Goal: Information Seeking & Learning: Learn about a topic

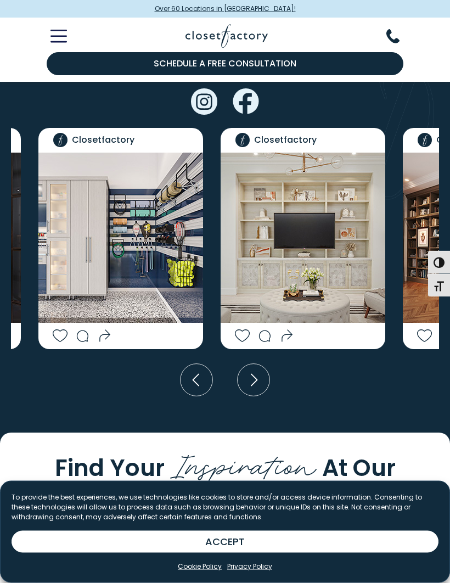
scroll to position [2868, 0]
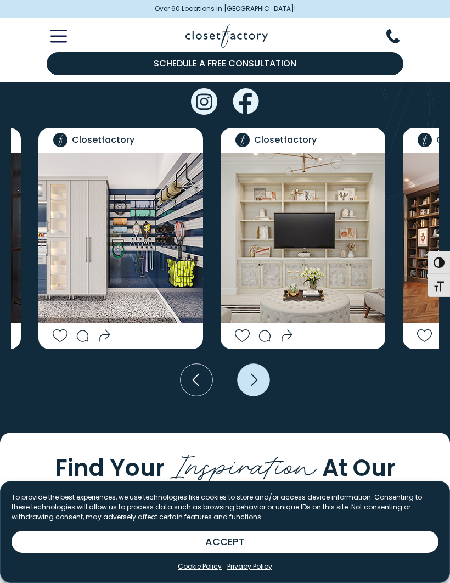
click at [260, 387] on icon "Next slide" at bounding box center [254, 380] width 32 height 32
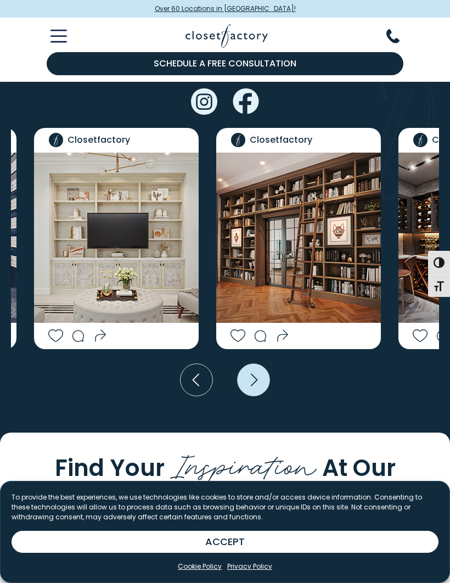
click at [253, 382] on icon "Next slide" at bounding box center [254, 380] width 32 height 32
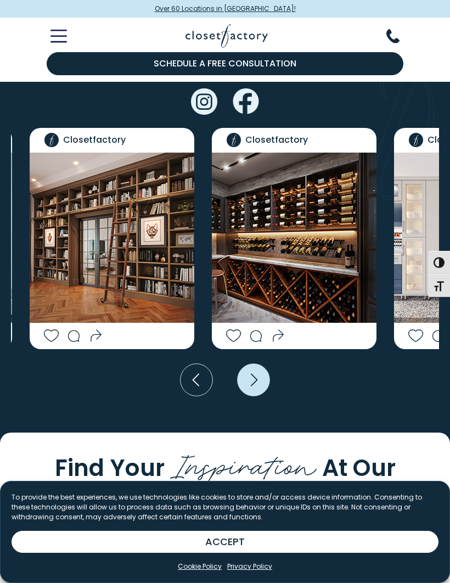
click at [258, 383] on icon "Next slide" at bounding box center [254, 380] width 32 height 32
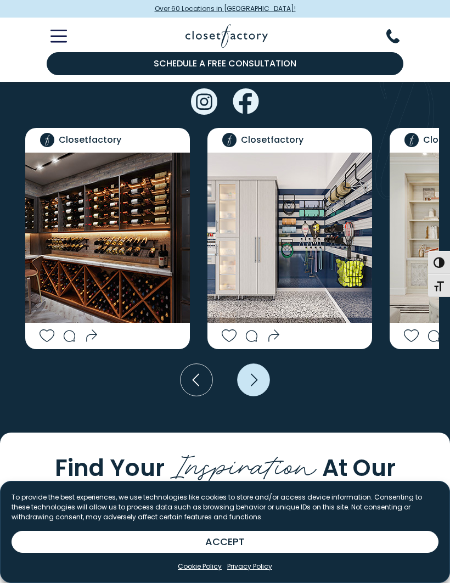
click at [266, 385] on icon "Next slide" at bounding box center [254, 380] width 32 height 32
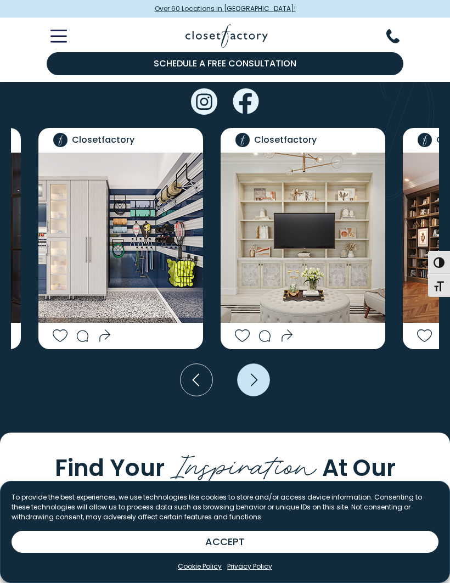
click at [261, 380] on icon "Next slide" at bounding box center [254, 380] width 32 height 32
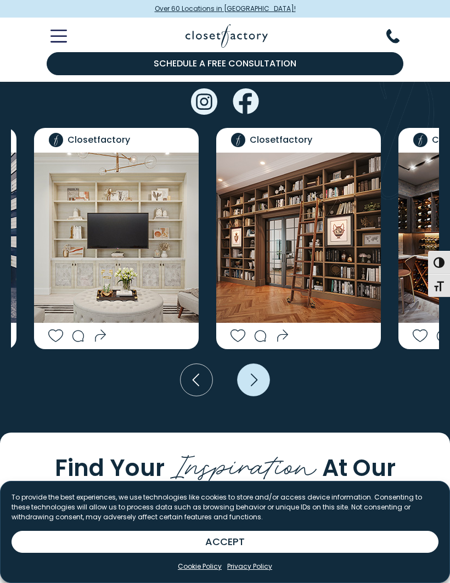
click at [258, 385] on icon "Next slide" at bounding box center [254, 380] width 32 height 32
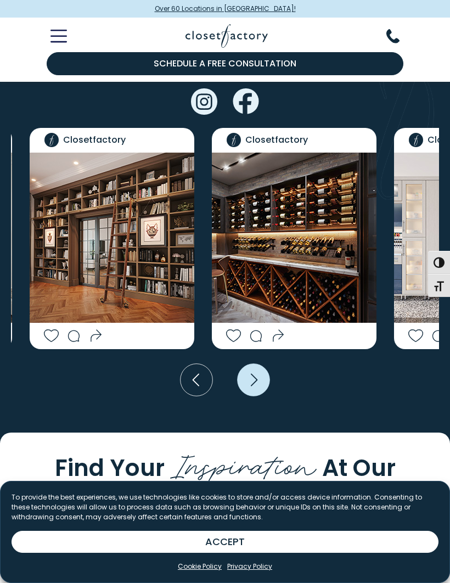
click at [258, 385] on icon "Next slide" at bounding box center [254, 380] width 32 height 32
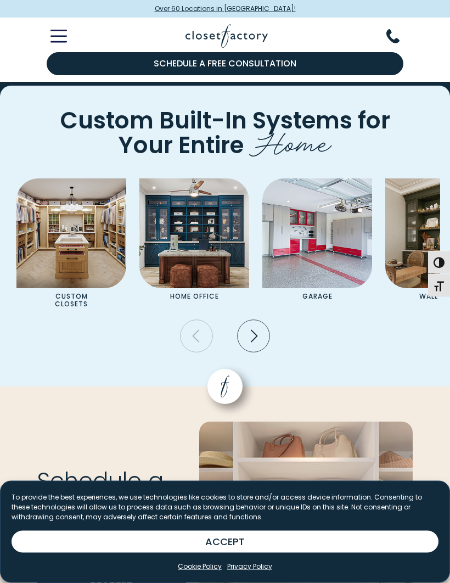
scroll to position [3759, 0]
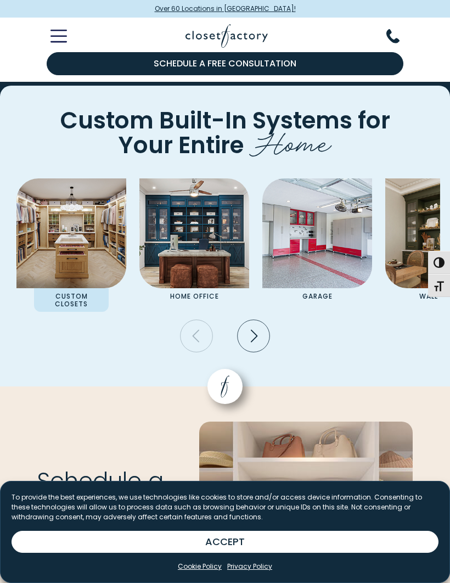
click at [50, 271] on img "Pages Gallery" at bounding box center [71, 233] width 110 height 110
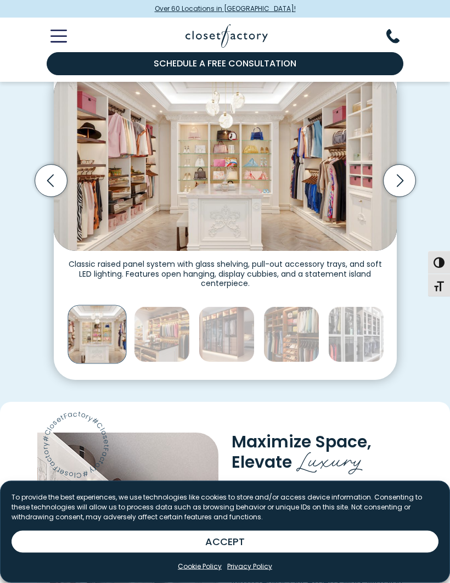
scroll to position [282, 0]
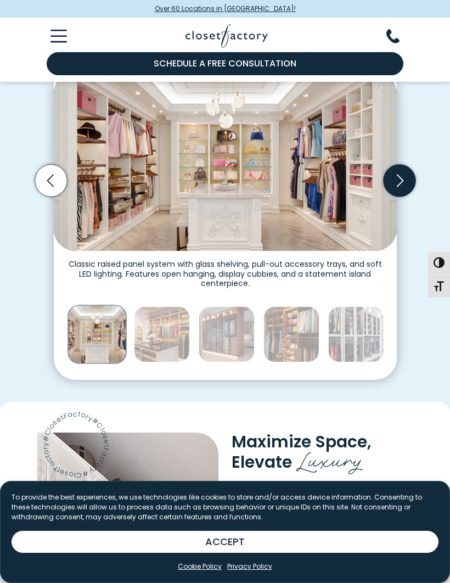
click at [398, 167] on icon "Next slide" at bounding box center [399, 180] width 32 height 32
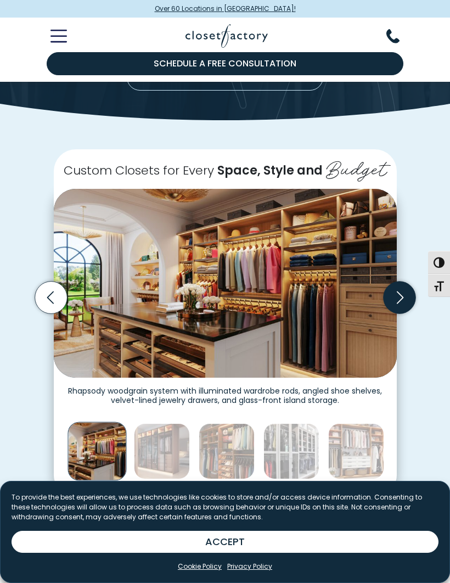
scroll to position [164, 0]
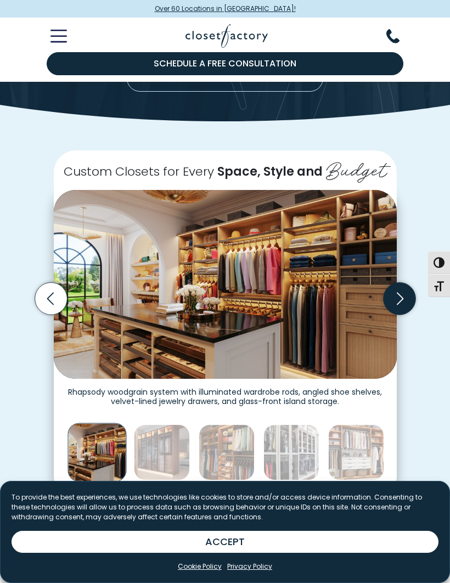
click at [407, 292] on icon "Next slide" at bounding box center [399, 298] width 32 height 32
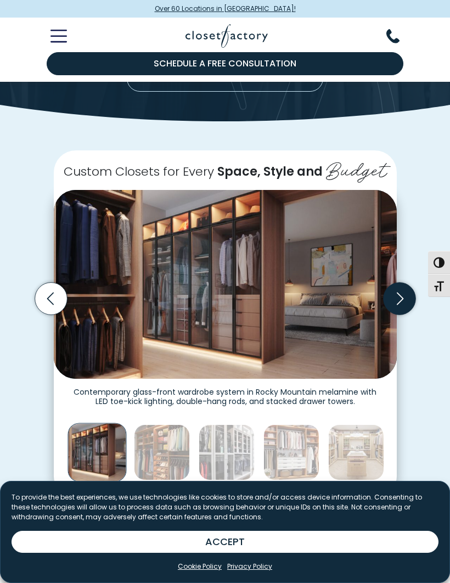
click at [405, 297] on icon "Next slide" at bounding box center [399, 298] width 32 height 32
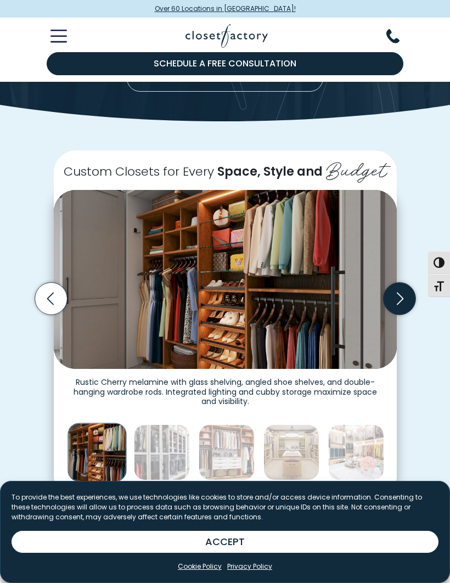
click at [401, 294] on icon "Next slide" at bounding box center [399, 298] width 32 height 32
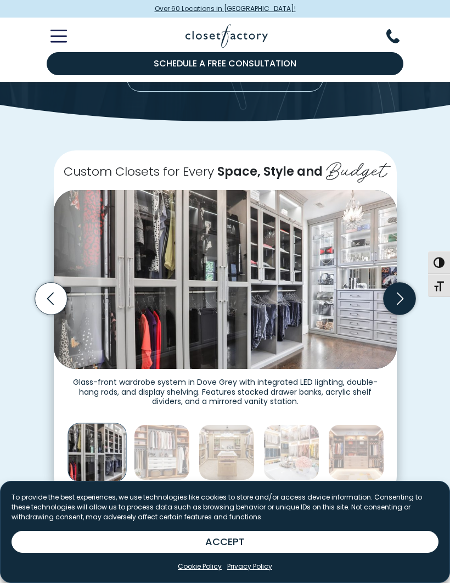
click at [403, 288] on icon "Next slide" at bounding box center [399, 298] width 32 height 32
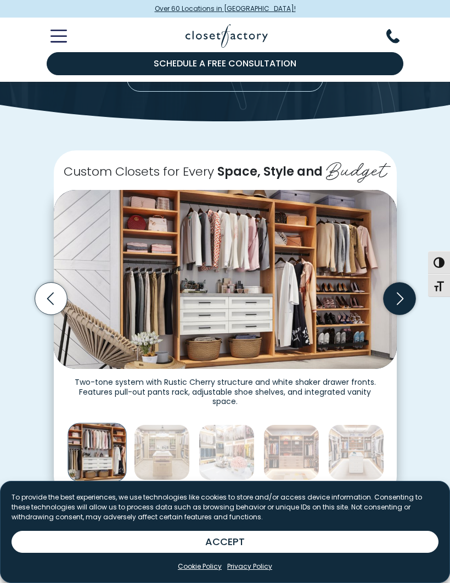
click at [399, 294] on icon "Next slide" at bounding box center [399, 298] width 32 height 32
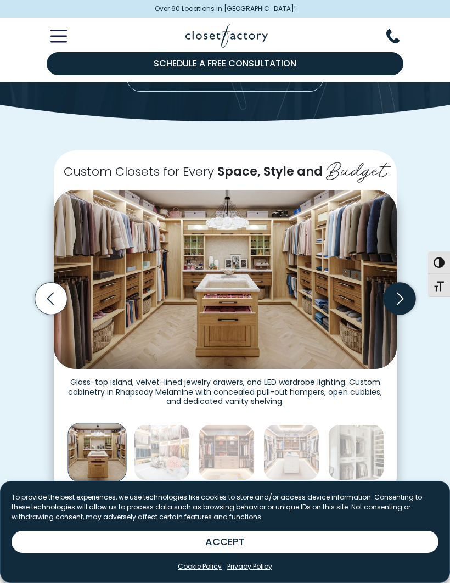
click at [402, 293] on icon "Next slide" at bounding box center [399, 298] width 32 height 32
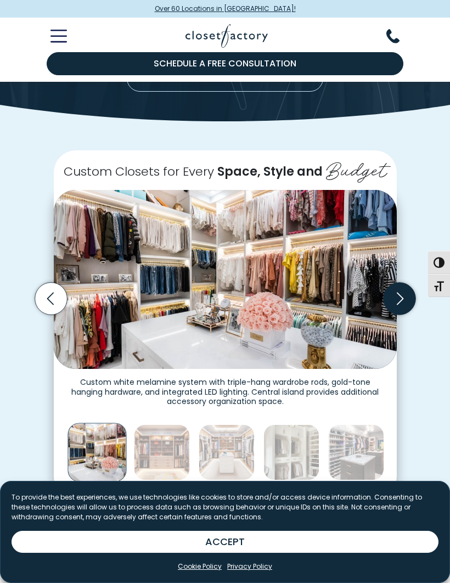
click at [407, 296] on icon "Next slide" at bounding box center [399, 298] width 32 height 32
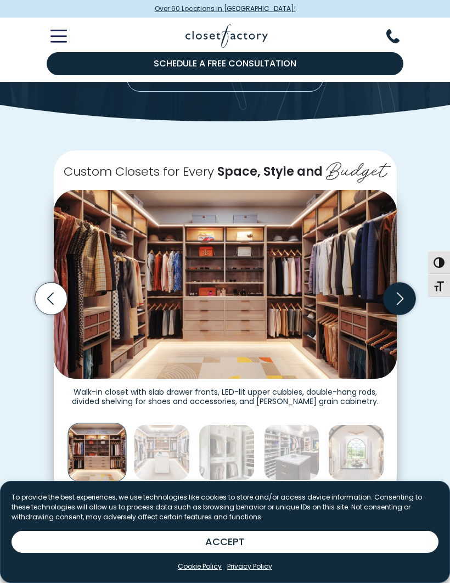
click at [403, 291] on icon "Next slide" at bounding box center [399, 298] width 32 height 32
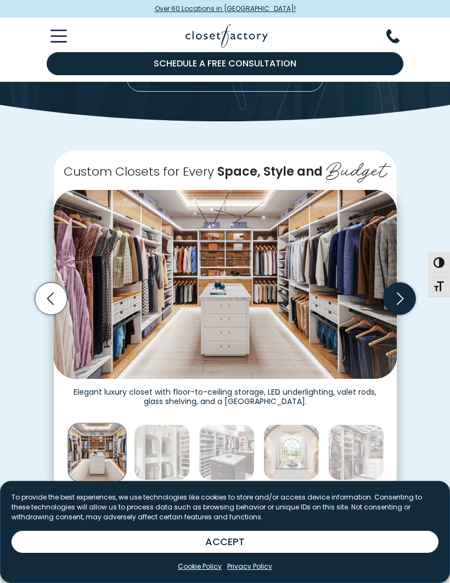
click at [402, 288] on icon "Next slide" at bounding box center [399, 298] width 32 height 32
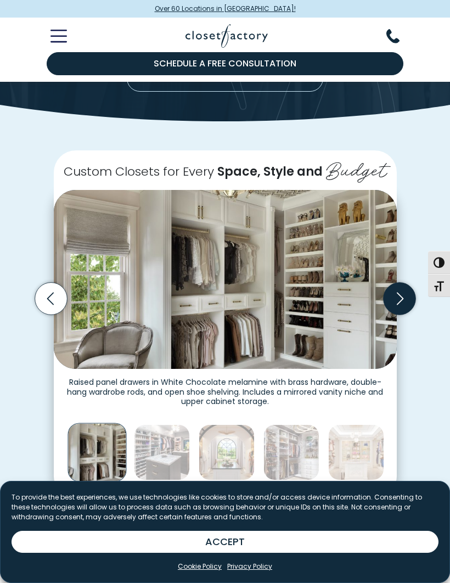
scroll to position [178, 0]
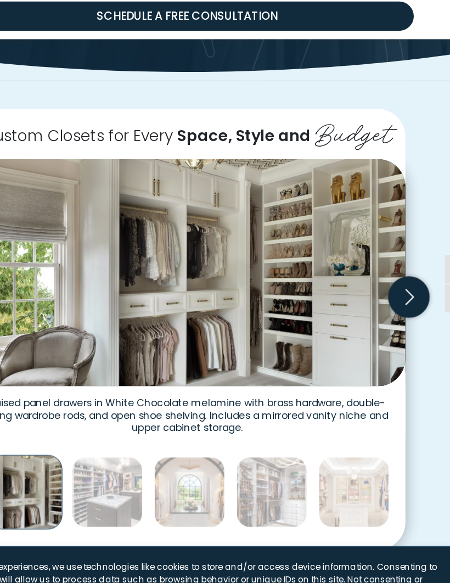
click at [383, 268] on icon "Next slide" at bounding box center [399, 284] width 32 height 32
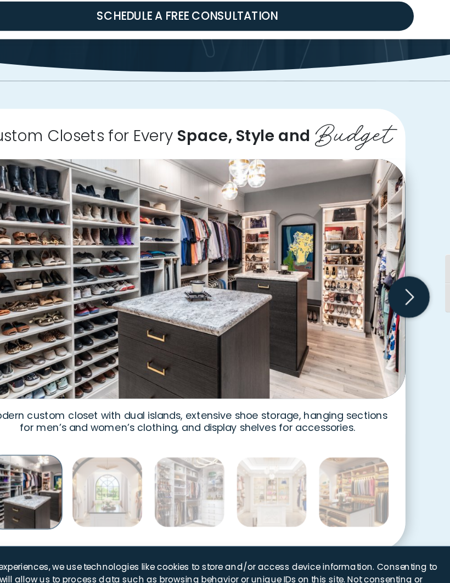
click at [383, 268] on icon "Next slide" at bounding box center [399, 284] width 32 height 32
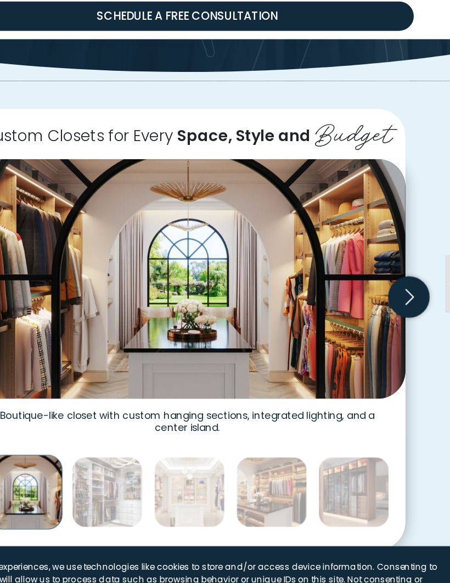
click at [383, 268] on icon "Next slide" at bounding box center [399, 284] width 32 height 32
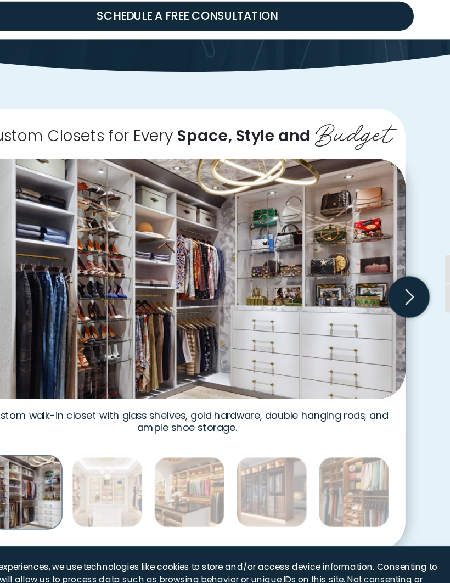
click at [383, 268] on icon "Next slide" at bounding box center [399, 284] width 32 height 32
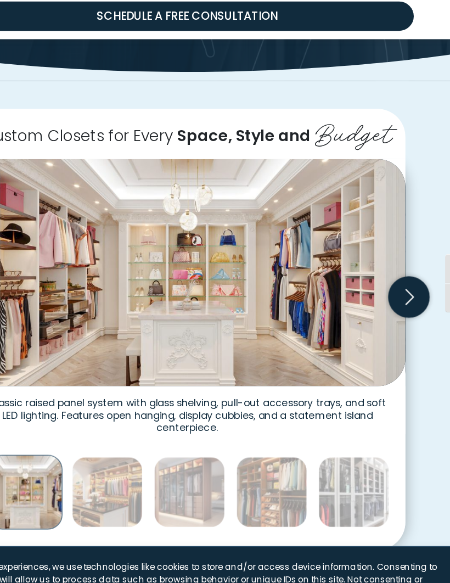
click at [396, 278] on icon "Next slide" at bounding box center [399, 284] width 7 height 13
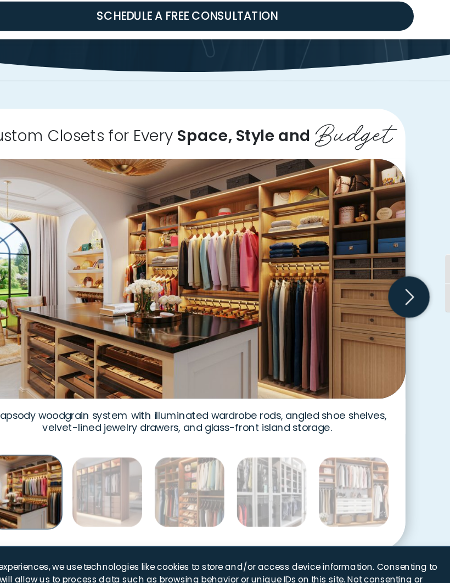
click at [383, 268] on icon "Next slide" at bounding box center [399, 284] width 32 height 32
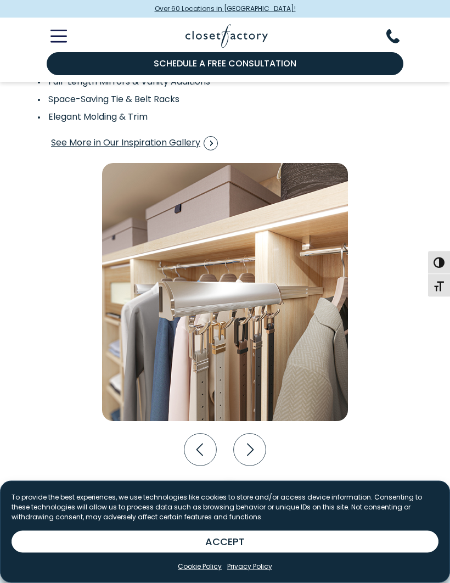
scroll to position [1694, 0]
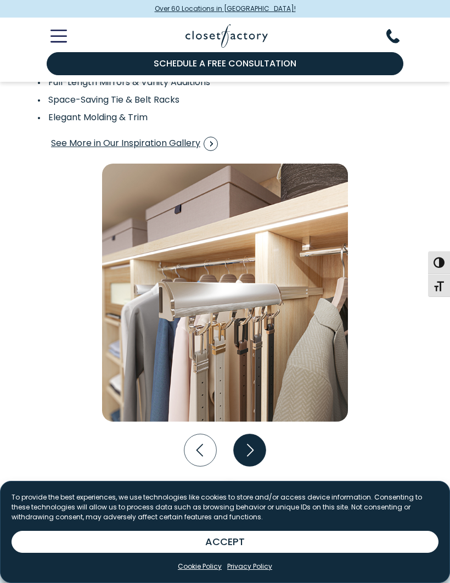
click at [260, 459] on icon "Next slide" at bounding box center [250, 450] width 32 height 32
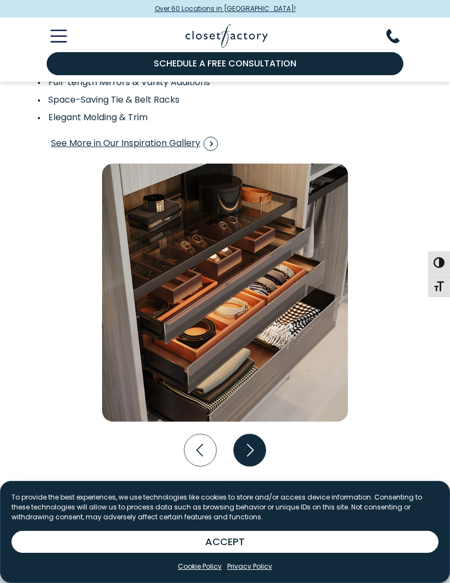
click at [246, 453] on icon "Next slide" at bounding box center [250, 450] width 32 height 32
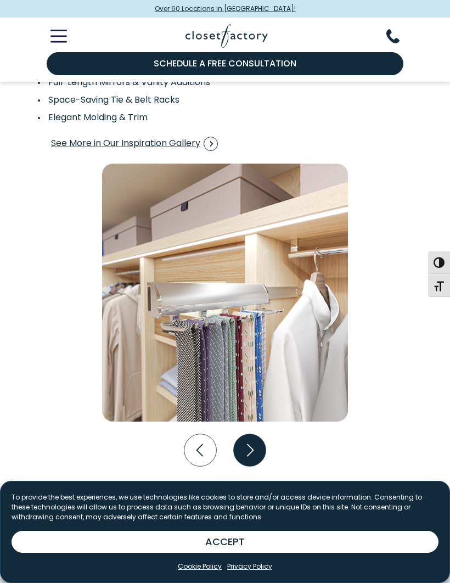
click at [254, 454] on icon "Next slide" at bounding box center [250, 450] width 32 height 32
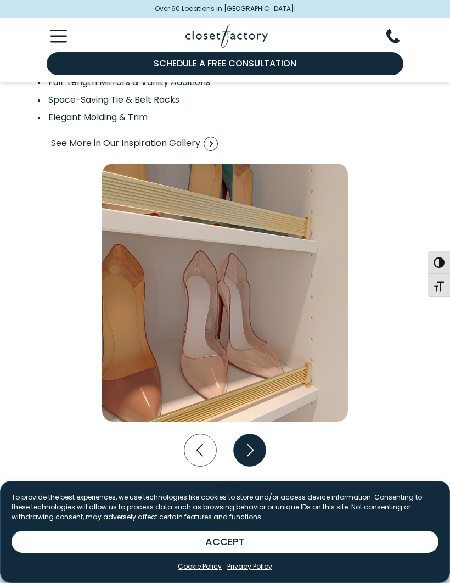
click at [247, 455] on icon "Next slide" at bounding box center [250, 450] width 32 height 32
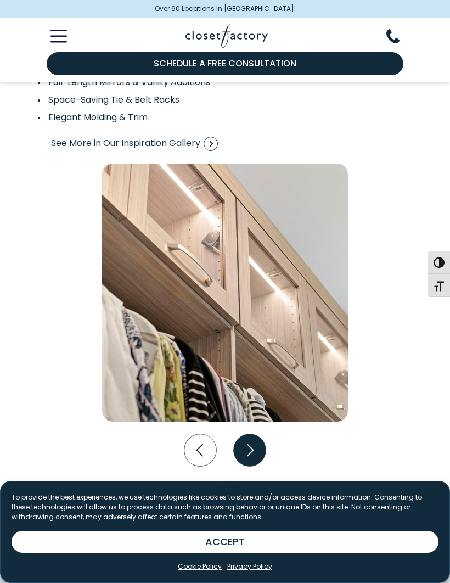
click at [249, 455] on icon "Next slide" at bounding box center [250, 450] width 32 height 32
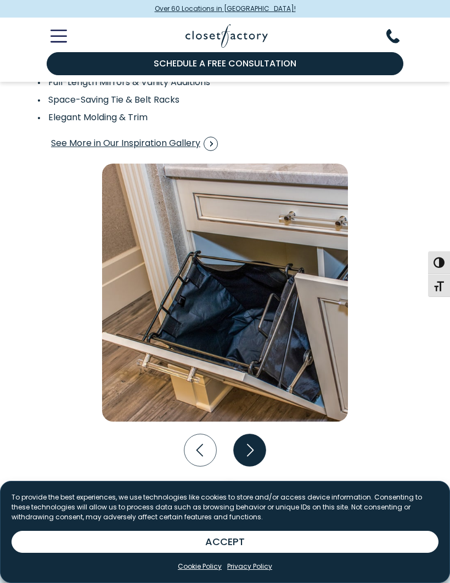
click at [253, 458] on icon "Next slide" at bounding box center [250, 450] width 32 height 32
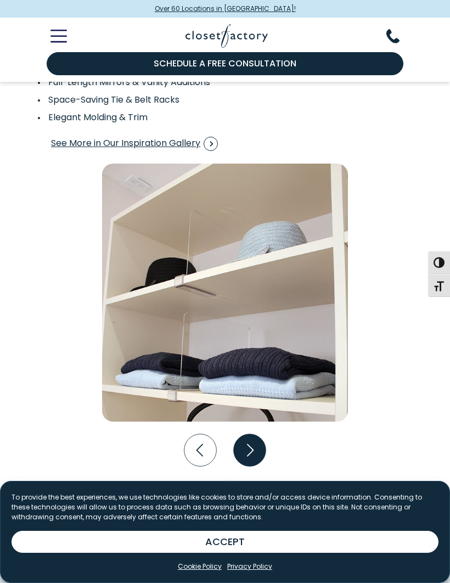
click at [256, 459] on icon "Next slide" at bounding box center [250, 450] width 32 height 32
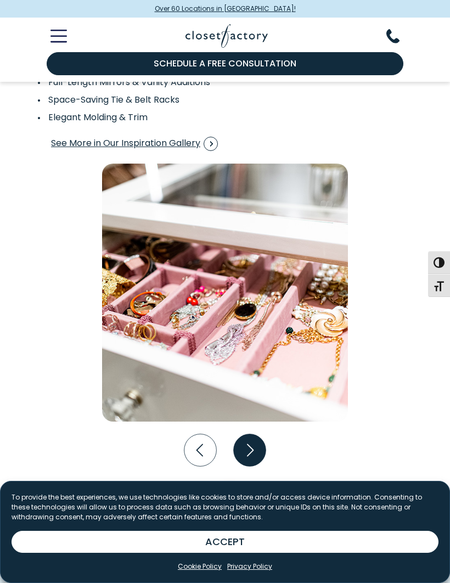
click at [255, 459] on icon "Next slide" at bounding box center [250, 450] width 32 height 32
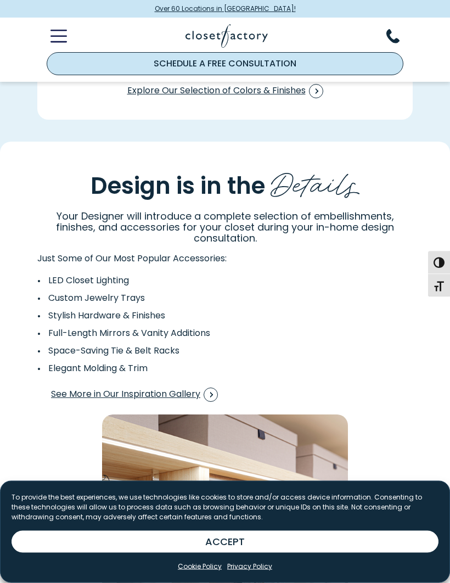
click at [241, 70] on link "Schedule a Free Consultation" at bounding box center [225, 63] width 357 height 23
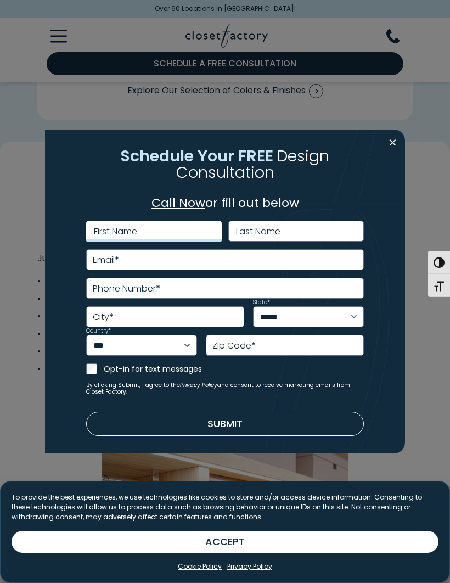
click at [142, 241] on input "First Name" at bounding box center [154, 231] width 136 height 21
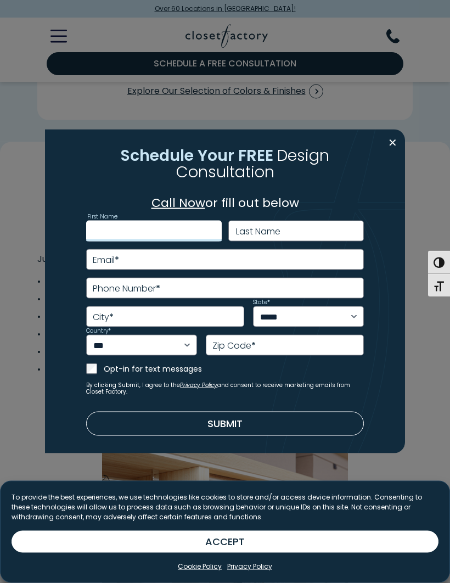
type input "*******"
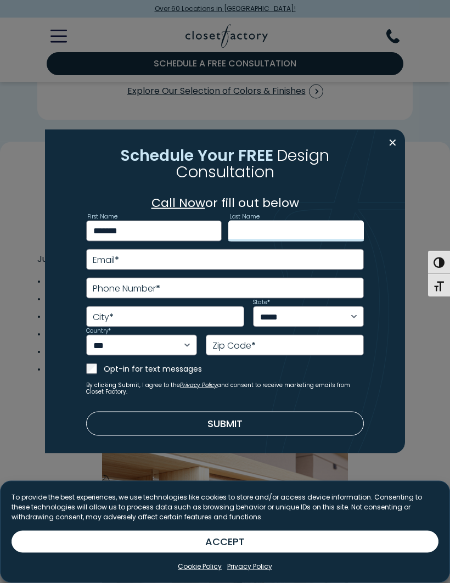
type input "**********"
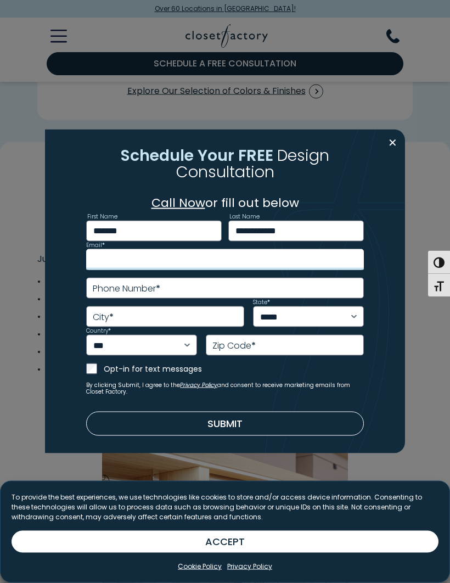
type input "**********"
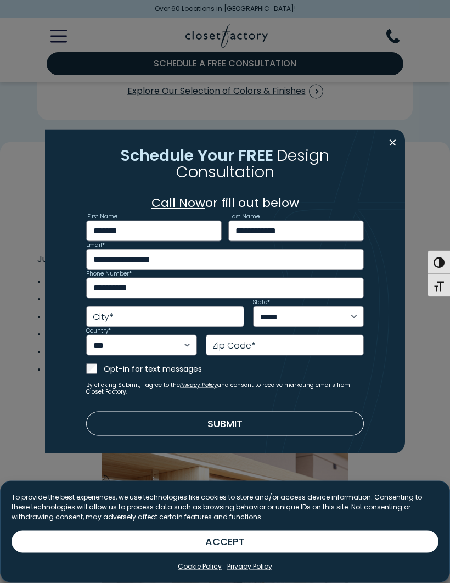
type input "**********"
select select "**"
type input "*****"
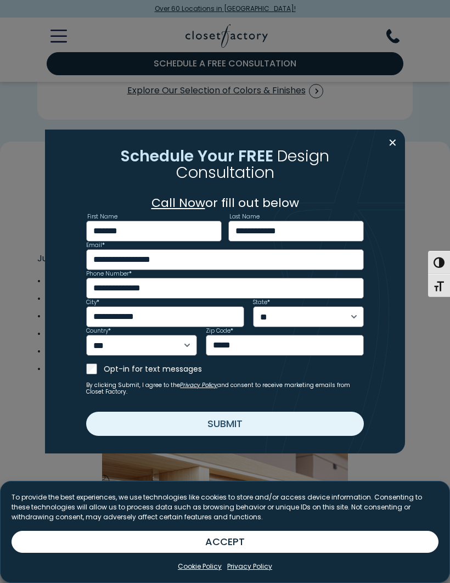
click at [237, 420] on button "Submit" at bounding box center [225, 424] width 278 height 24
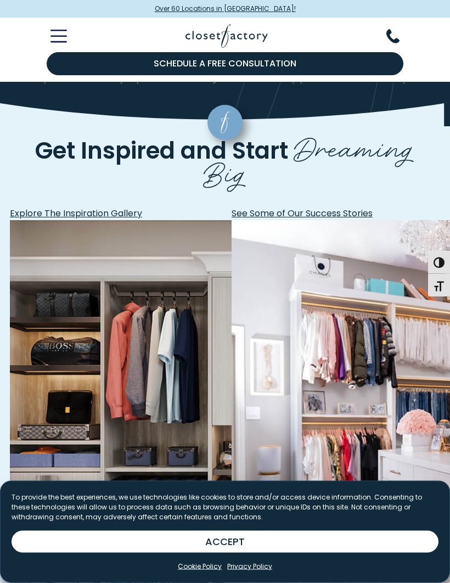
scroll to position [336, 0]
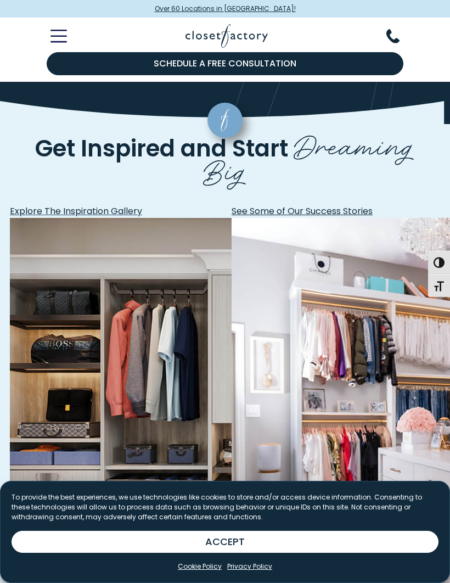
click at [128, 217] on span "Explore The Inspiration Gallery" at bounding box center [76, 211] width 132 height 13
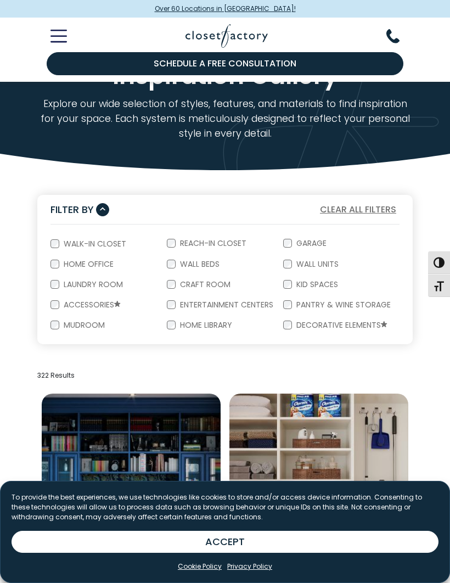
scroll to position [36, 0]
click at [54, 308] on div "Accessories" at bounding box center [108, 305] width 116 height 20
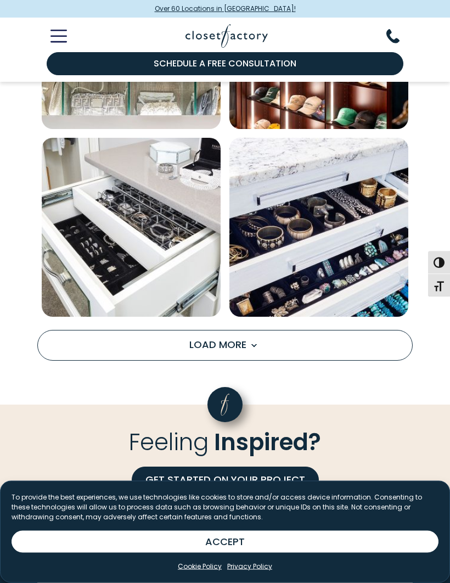
scroll to position [1608, 0]
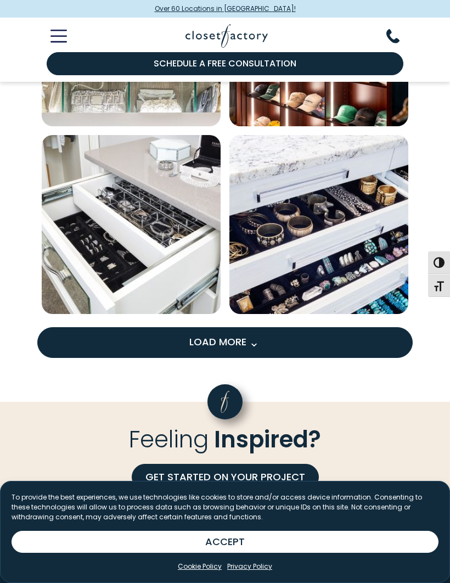
click at [261, 341] on span "Load more inspiration gallery images" at bounding box center [253, 344] width 14 height 14
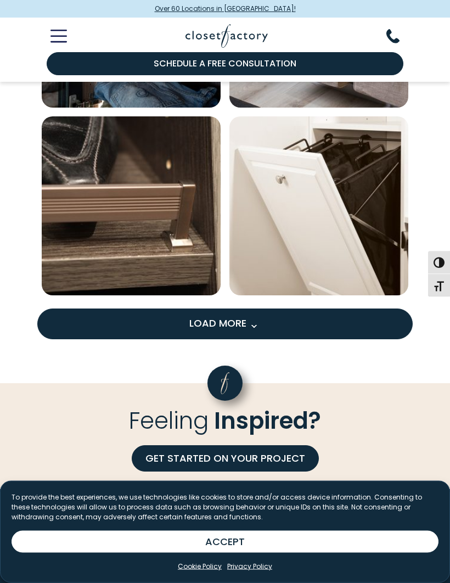
scroll to position [3128, 0]
click at [350, 322] on button "Load More" at bounding box center [224, 323] width 375 height 31
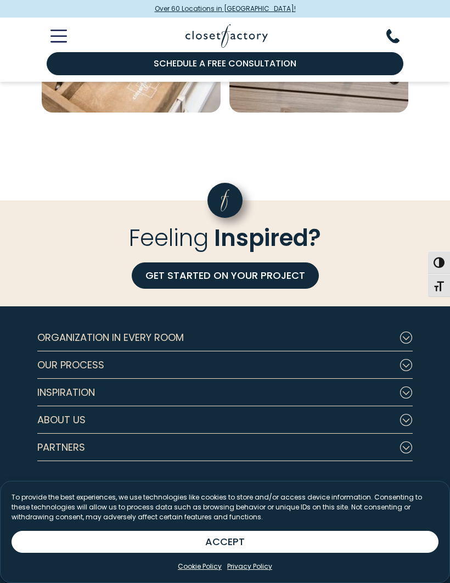
scroll to position [4062, 0]
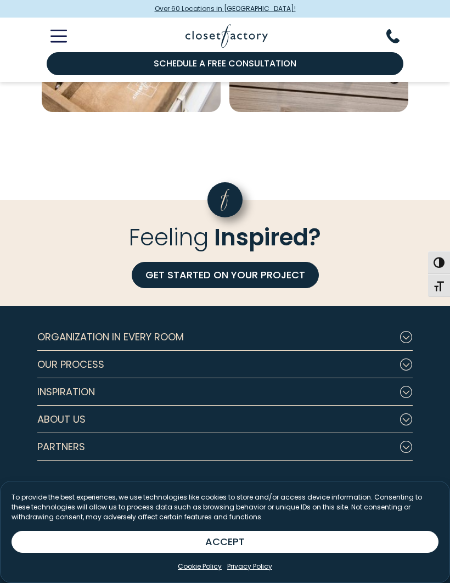
click at [404, 356] on button "Our Process" at bounding box center [224, 364] width 375 height 27
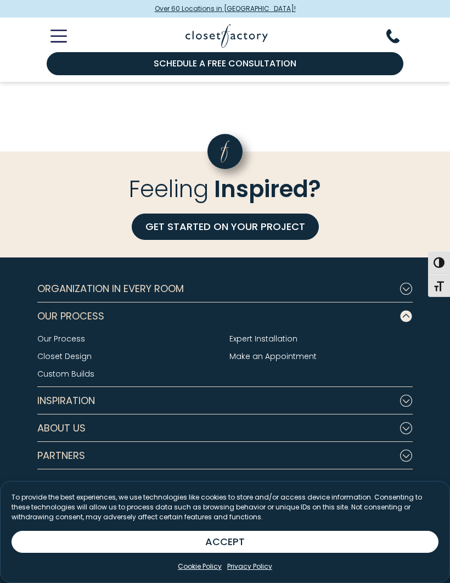
scroll to position [4112, 0]
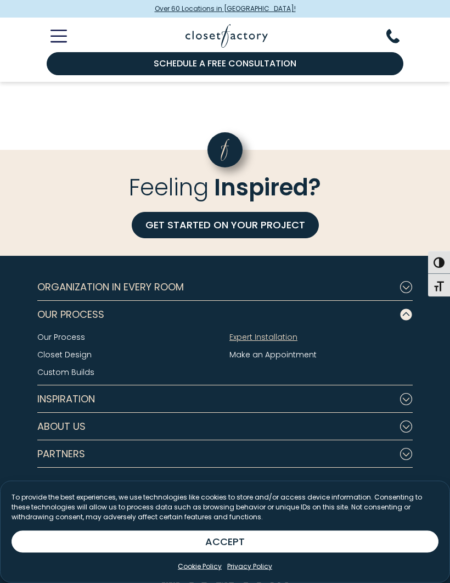
click at [259, 336] on link "Expert Installation" at bounding box center [263, 337] width 68 height 11
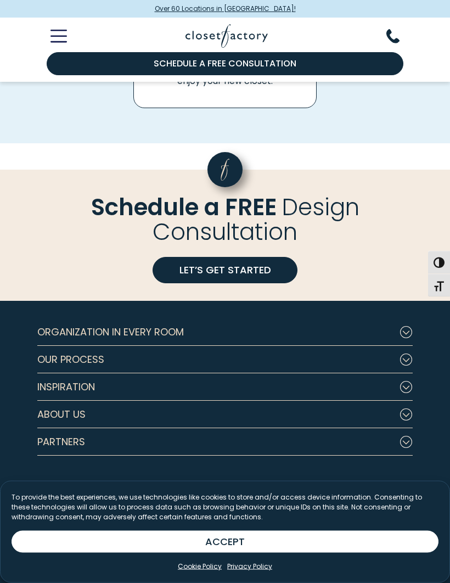
scroll to position [838, 0]
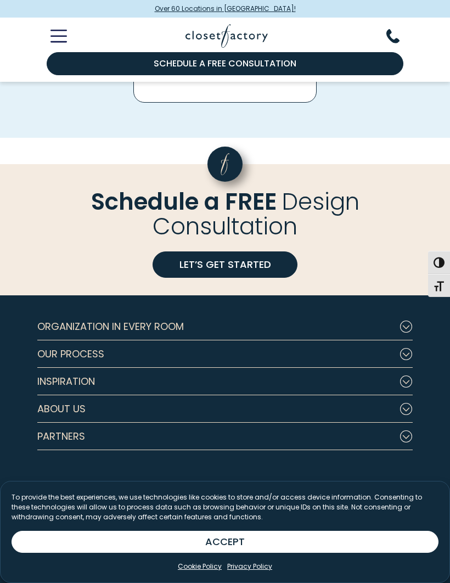
click at [411, 326] on icon "Footer Subnav Button - Organization in Every Room" at bounding box center [405, 326] width 13 height 12
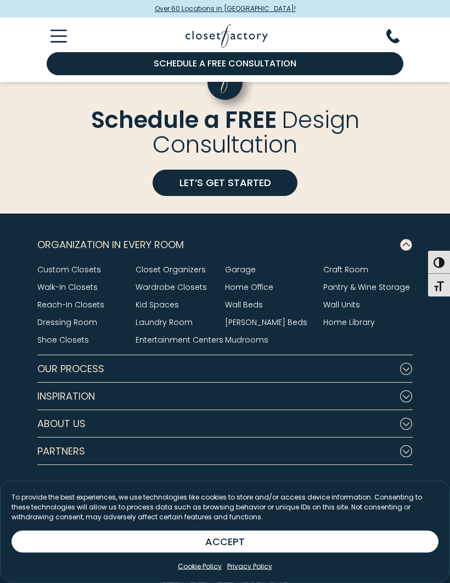
scroll to position [935, 0]
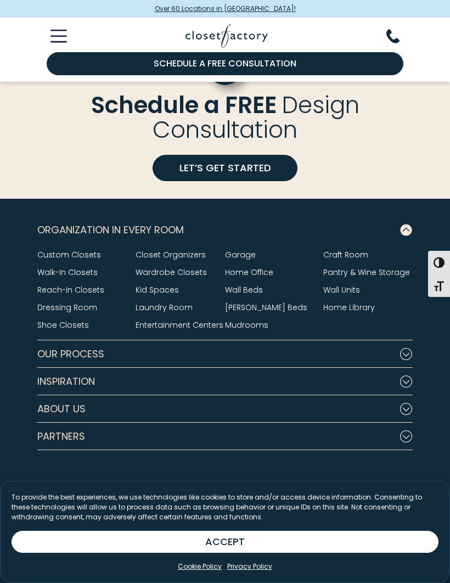
click at [407, 361] on button "Our Process" at bounding box center [224, 353] width 375 height 27
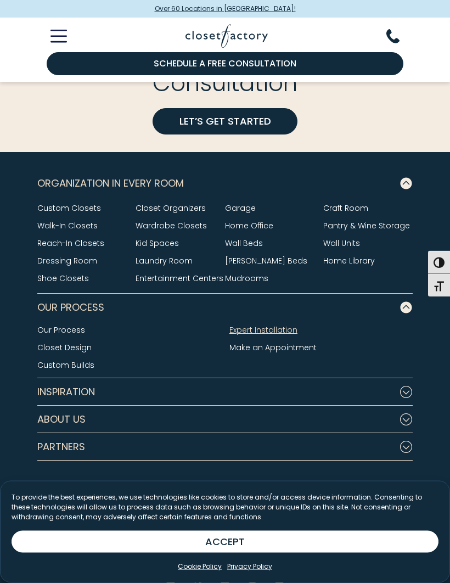
scroll to position [990, 0]
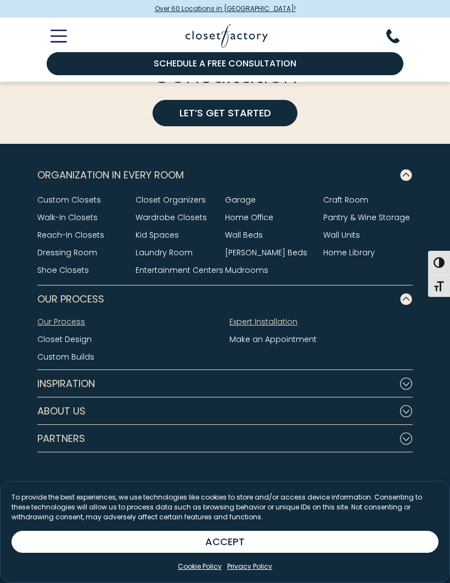
click at [62, 326] on link "Our Process" at bounding box center [61, 321] width 48 height 11
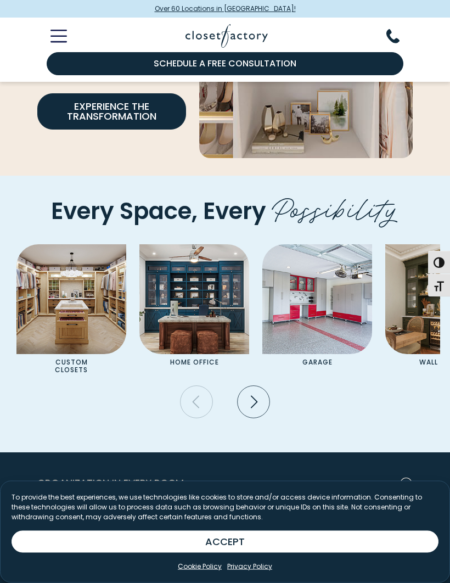
scroll to position [1842, 0]
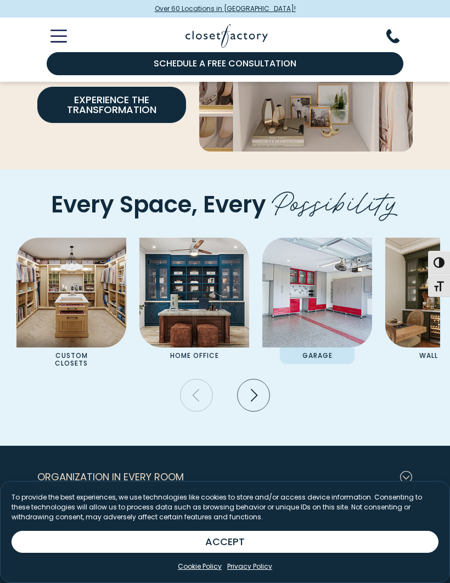
click at [318, 312] on img "Pages Gallery" at bounding box center [317, 293] width 110 height 110
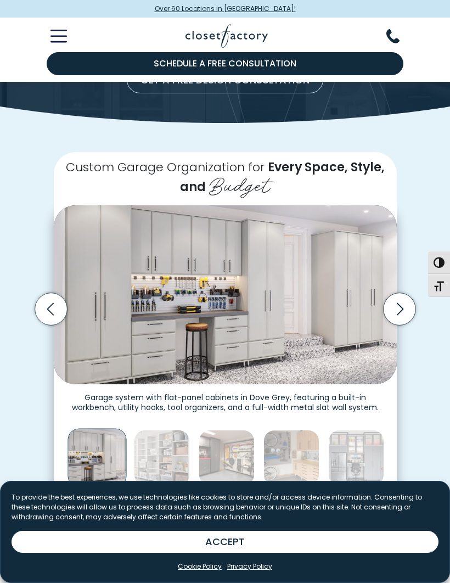
scroll to position [135, 0]
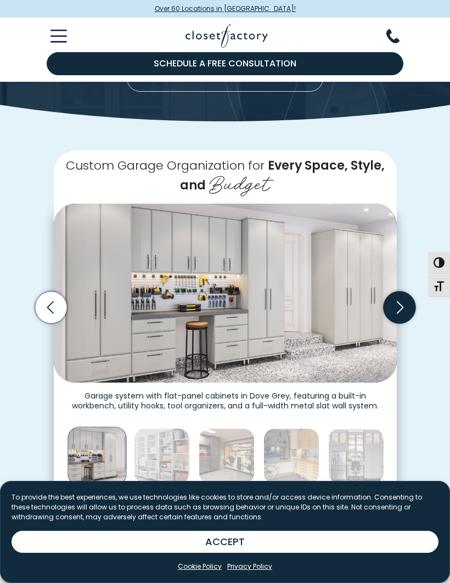
click at [404, 305] on icon "Next slide" at bounding box center [399, 307] width 32 height 32
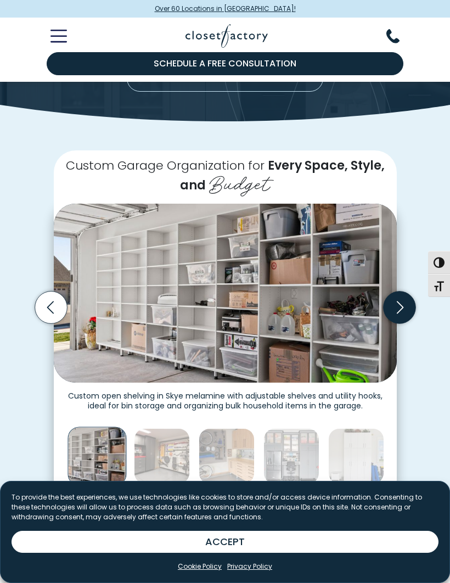
click at [402, 306] on icon "Next slide" at bounding box center [399, 307] width 32 height 32
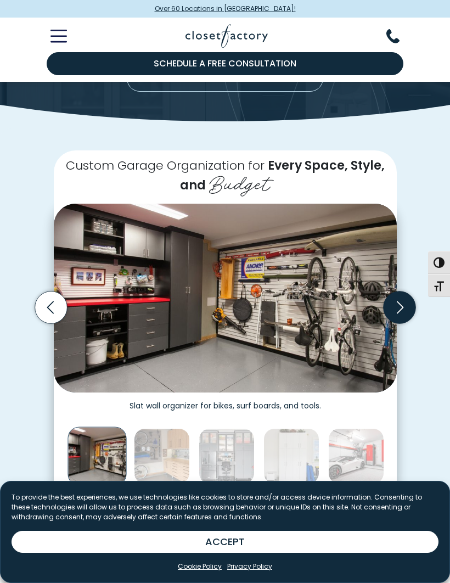
click at [402, 301] on icon "Next slide" at bounding box center [399, 307] width 32 height 32
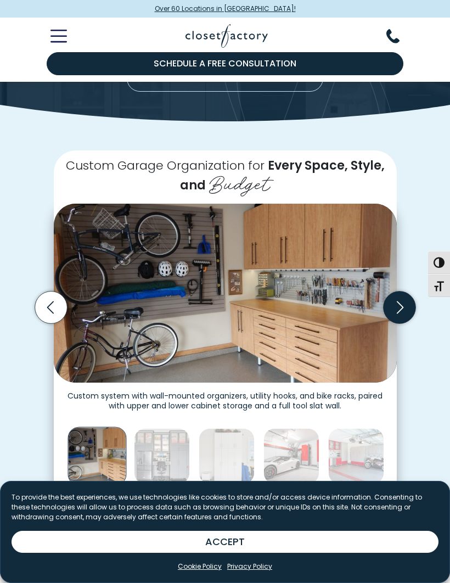
click at [403, 300] on icon "Next slide" at bounding box center [399, 307] width 32 height 32
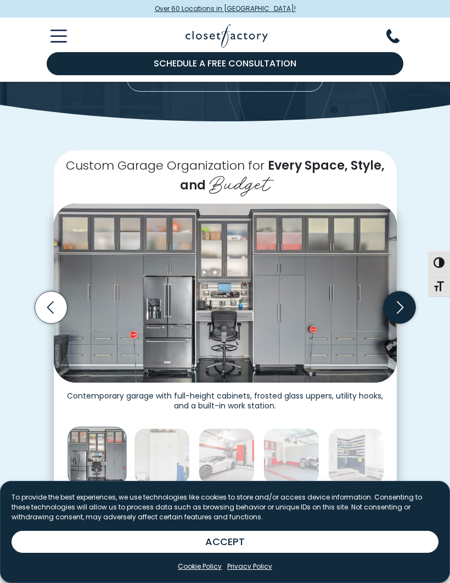
click at [405, 302] on icon "Next slide" at bounding box center [399, 307] width 32 height 32
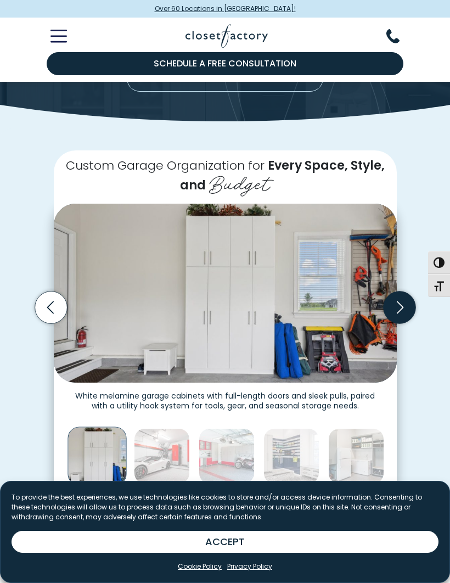
click at [407, 300] on icon "Next slide" at bounding box center [399, 307] width 32 height 32
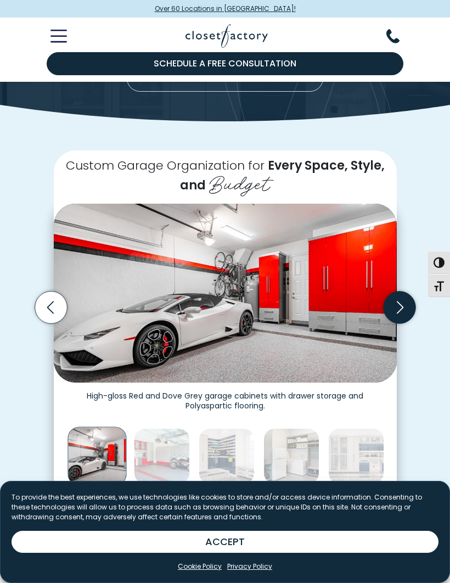
click at [401, 305] on icon "Next slide" at bounding box center [399, 307] width 7 height 13
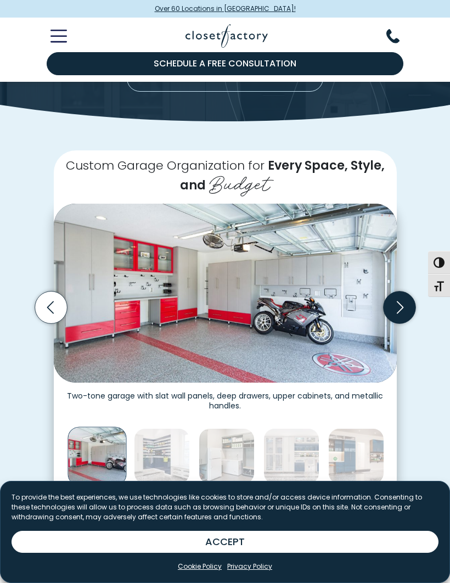
click at [403, 308] on icon "Next slide" at bounding box center [399, 307] width 32 height 32
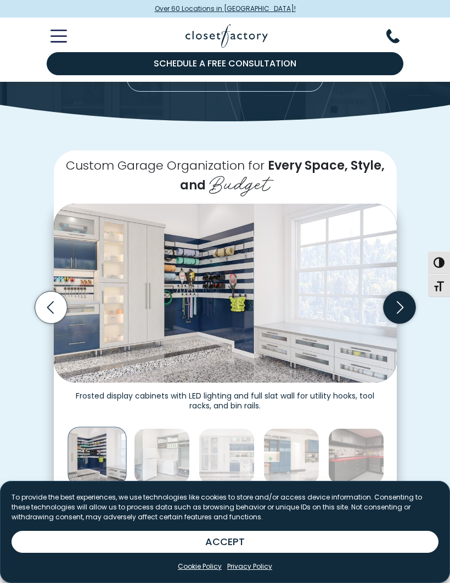
click at [402, 309] on icon "Next slide" at bounding box center [399, 307] width 32 height 32
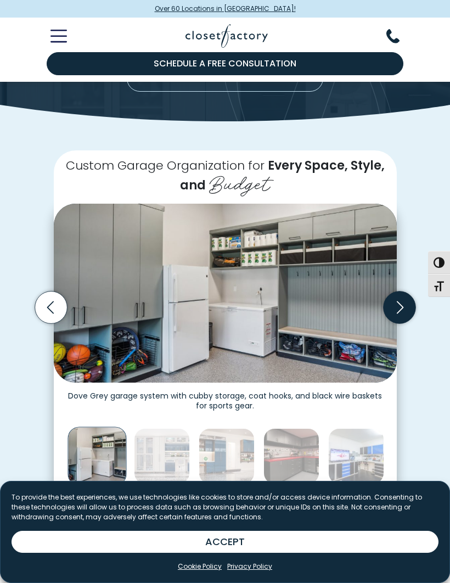
click at [402, 300] on icon "Next slide" at bounding box center [399, 307] width 32 height 32
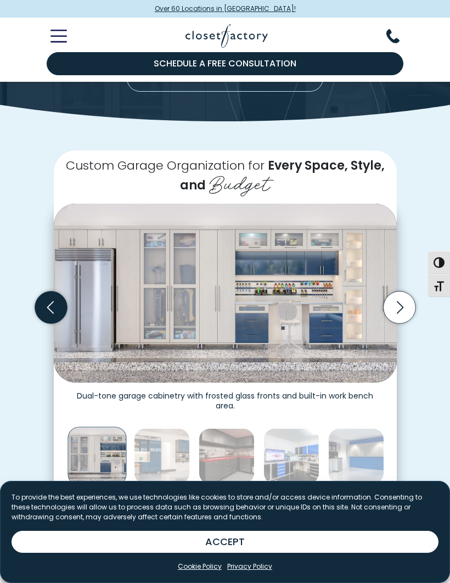
click at [59, 307] on icon "Previous slide" at bounding box center [51, 307] width 32 height 32
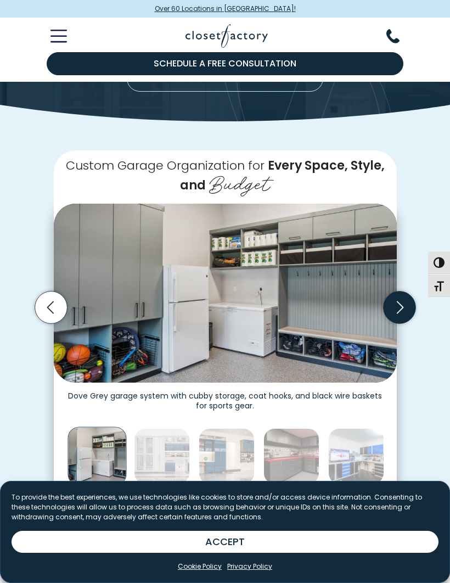
click at [406, 303] on icon "Next slide" at bounding box center [399, 307] width 32 height 32
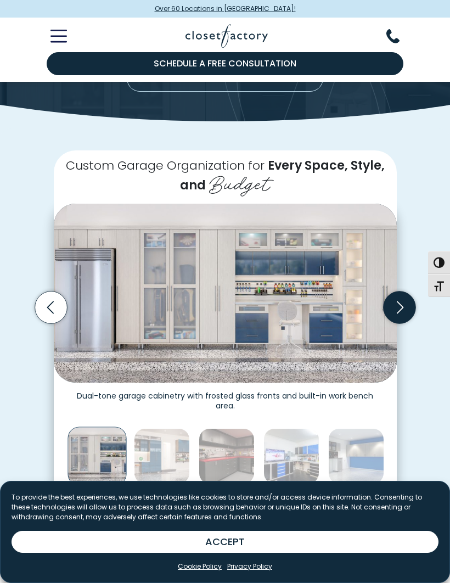
click at [406, 306] on icon "Next slide" at bounding box center [399, 307] width 32 height 32
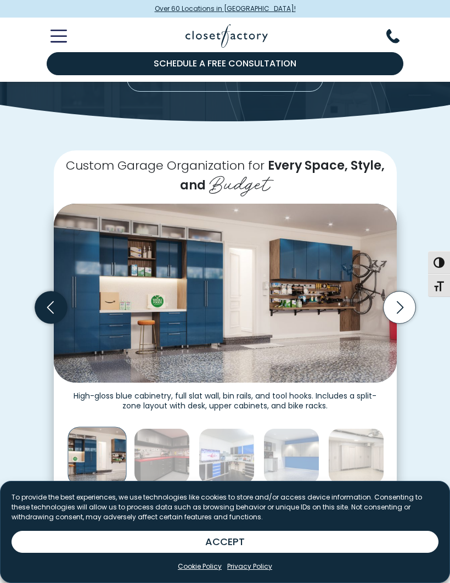
click at [46, 307] on icon "Previous slide" at bounding box center [51, 307] width 32 height 32
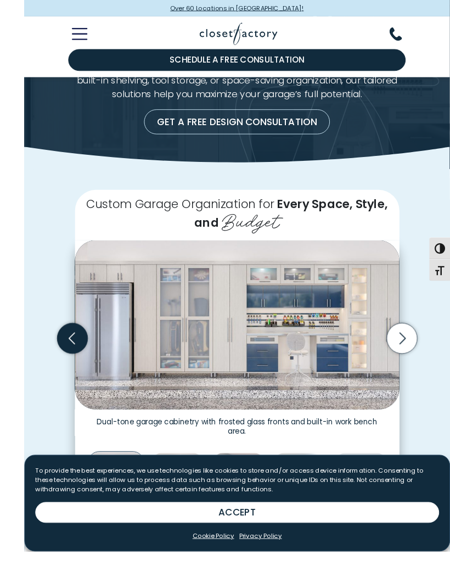
scroll to position [138, 0]
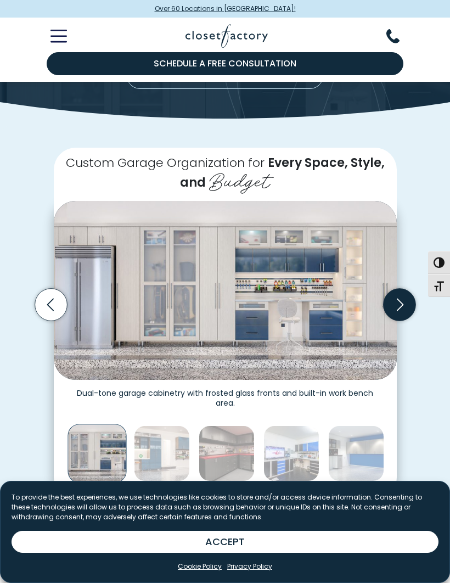
click at [407, 301] on icon "Next slide" at bounding box center [399, 304] width 32 height 32
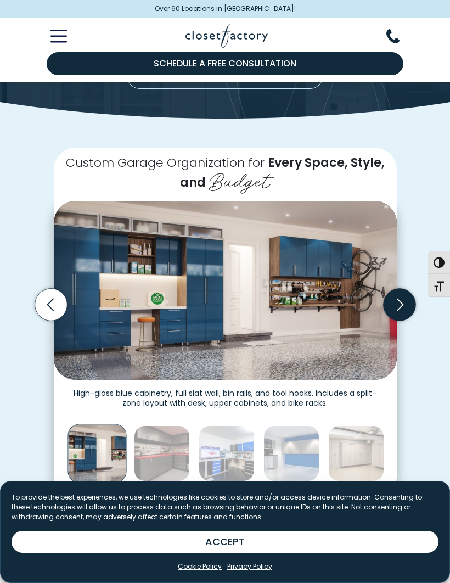
click at [406, 300] on icon "Next slide" at bounding box center [399, 304] width 32 height 32
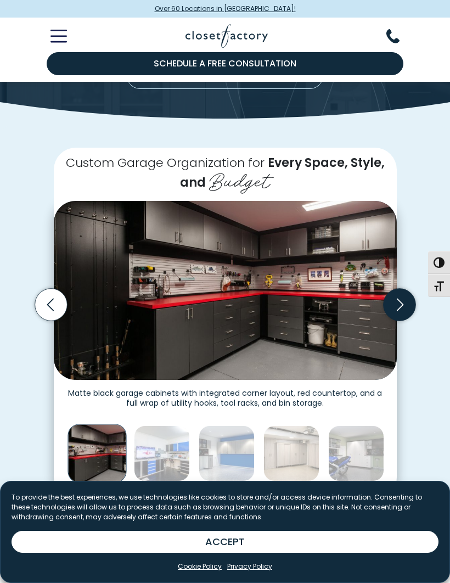
click at [400, 302] on icon "Next slide" at bounding box center [399, 304] width 32 height 32
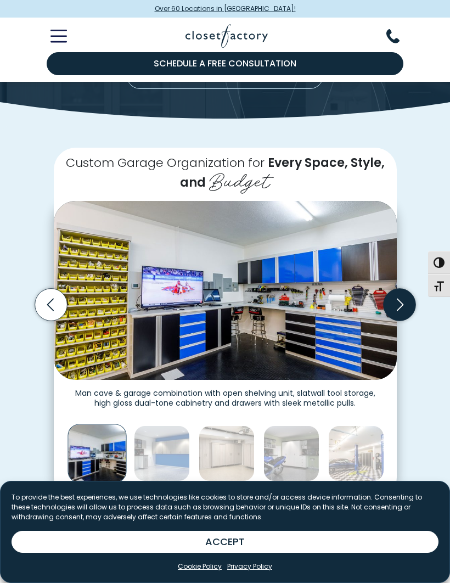
click at [407, 298] on icon "Next slide" at bounding box center [399, 304] width 32 height 32
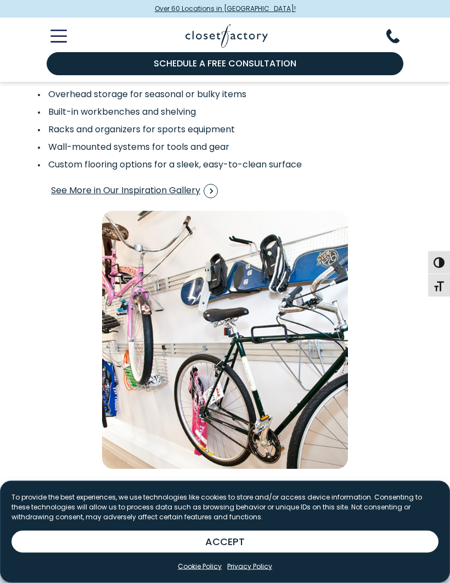
scroll to position [1742, 0]
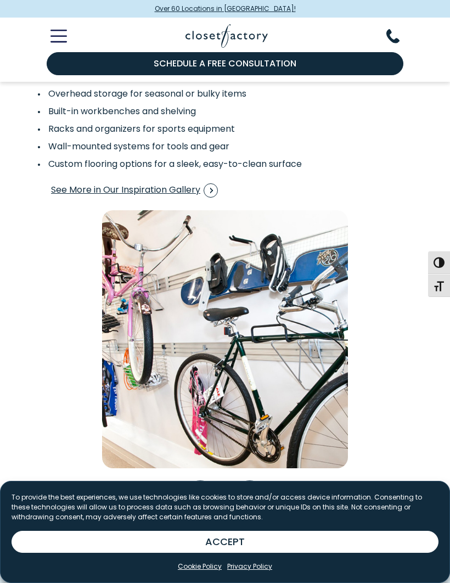
click at [396, 361] on div "Details That Define Your Garage Your Designer will introduce a complete selecti…" at bounding box center [225, 239] width 389 height 553
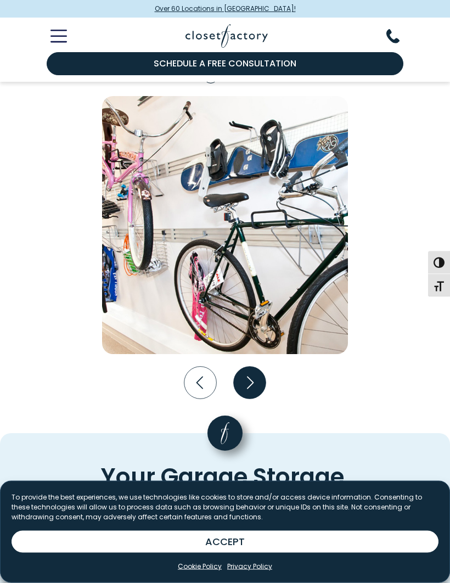
click at [255, 376] on icon "Next slide" at bounding box center [250, 383] width 32 height 32
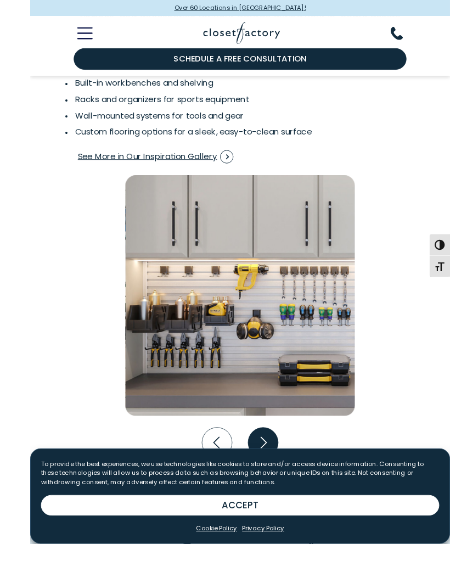
scroll to position [1817, 0]
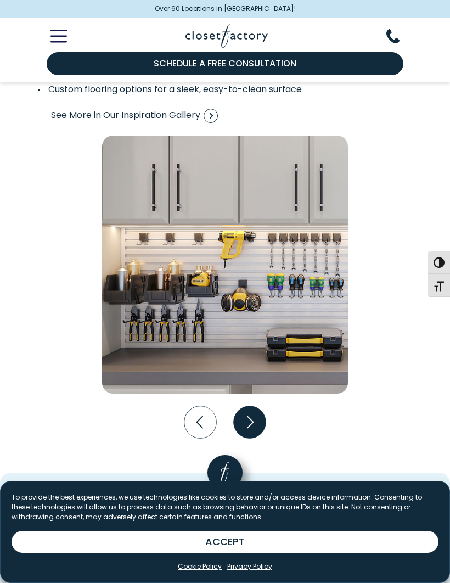
click at [256, 418] on icon "Next slide" at bounding box center [250, 422] width 32 height 32
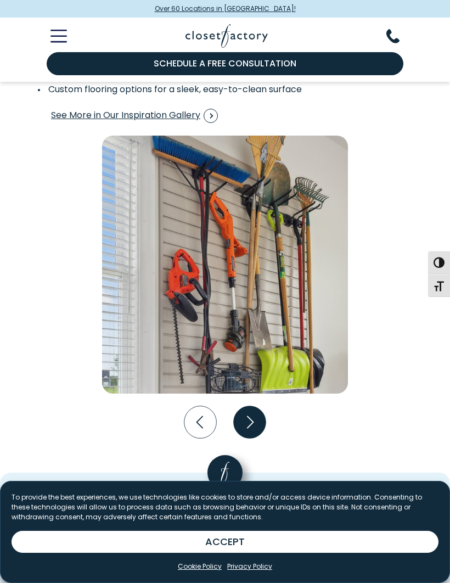
click at [255, 413] on icon "Next slide" at bounding box center [250, 422] width 32 height 32
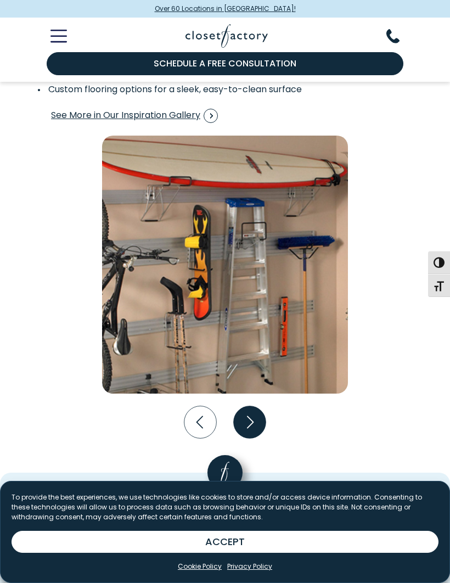
click at [254, 417] on icon "Next slide" at bounding box center [250, 422] width 32 height 32
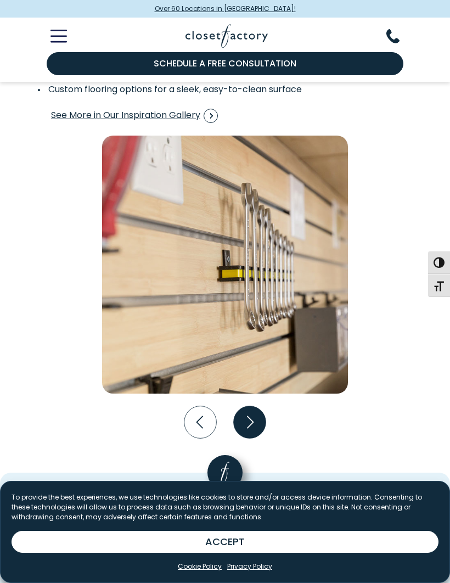
click at [252, 416] on icon "Next slide" at bounding box center [250, 422] width 7 height 13
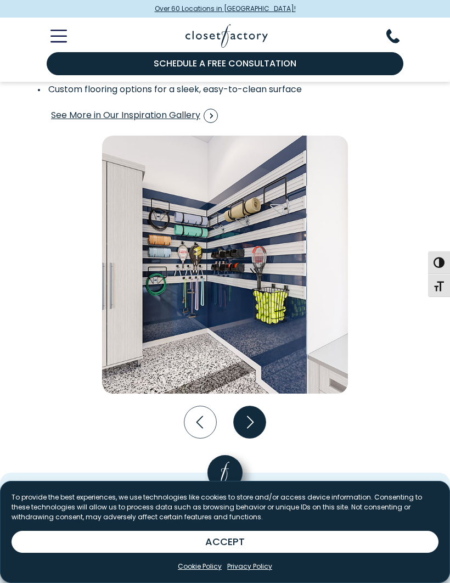
scroll to position [1830, 0]
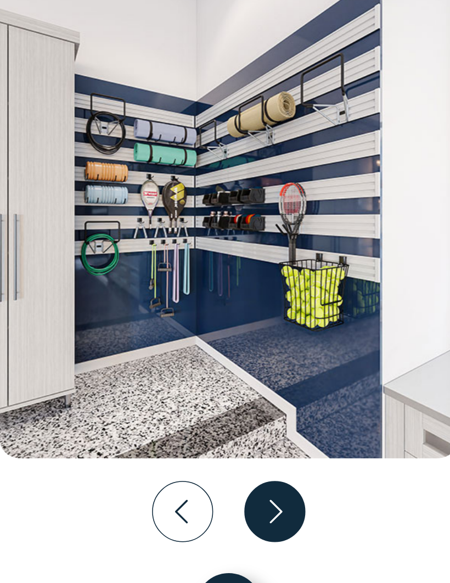
click at [247, 403] on icon "Next slide" at bounding box center [250, 409] width 7 height 13
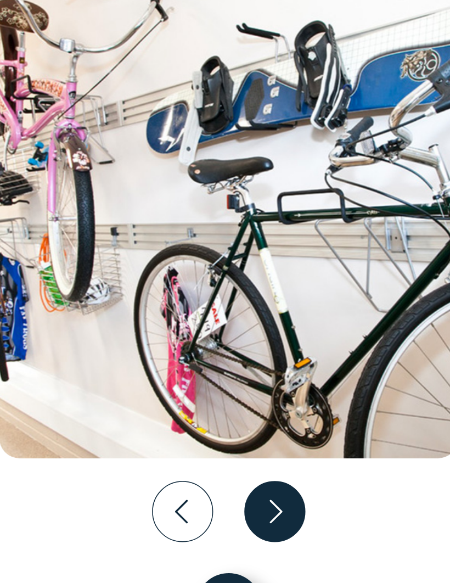
click at [234, 393] on icon "Next slide" at bounding box center [250, 409] width 32 height 32
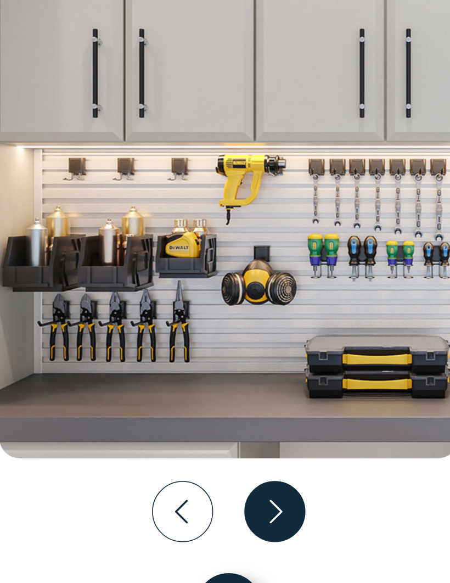
click at [247, 403] on icon "Next slide" at bounding box center [250, 409] width 7 height 13
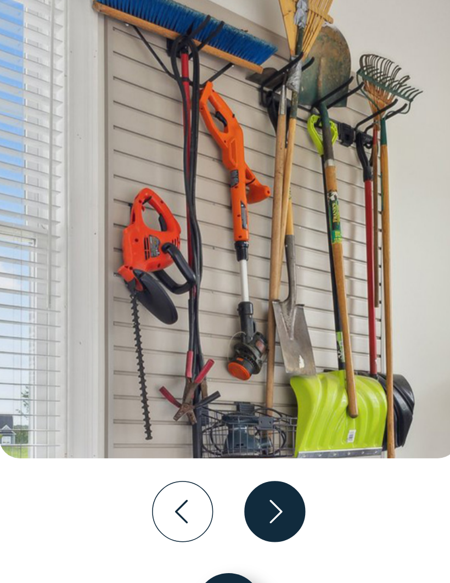
click at [247, 403] on icon "Next slide" at bounding box center [250, 409] width 7 height 13
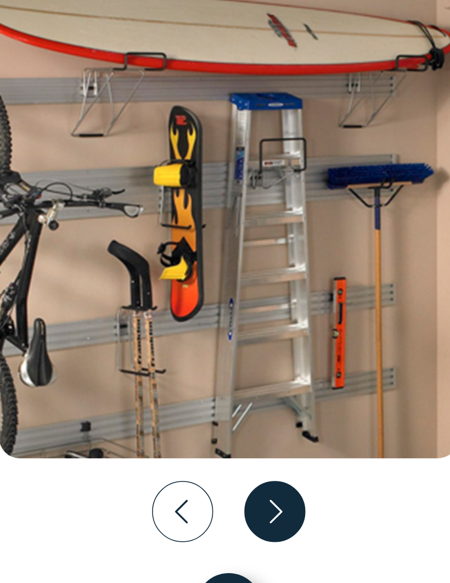
click at [234, 393] on icon "Next slide" at bounding box center [250, 409] width 32 height 32
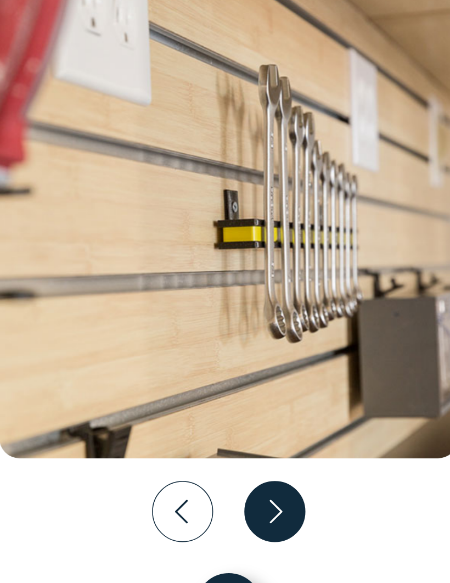
click at [234, 393] on icon "Next slide" at bounding box center [250, 409] width 32 height 32
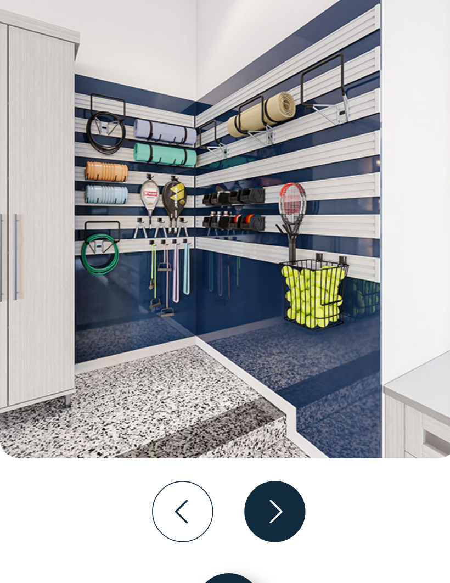
click at [247, 403] on icon "Next slide" at bounding box center [250, 409] width 7 height 13
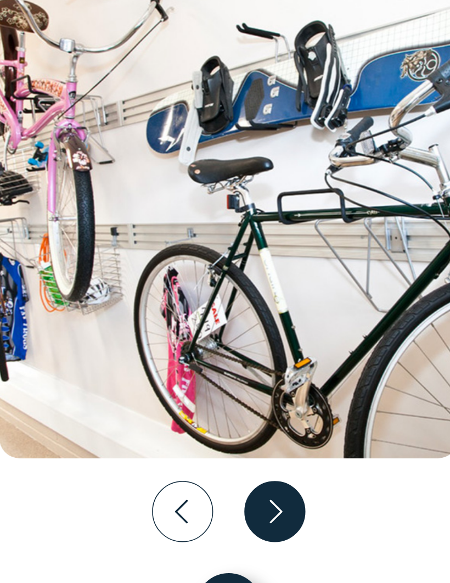
click at [234, 393] on icon "Next slide" at bounding box center [250, 409] width 32 height 32
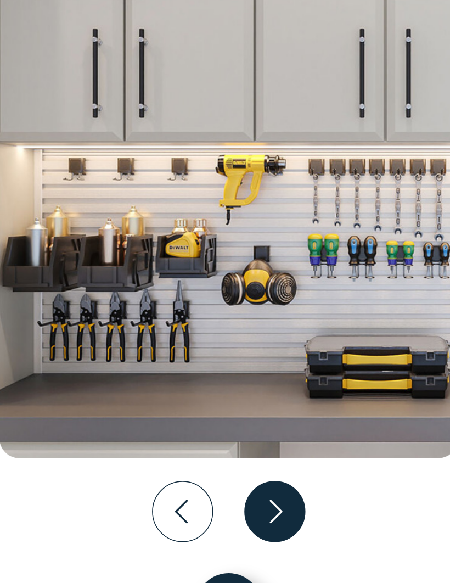
click at [234, 393] on icon "Next slide" at bounding box center [250, 409] width 32 height 32
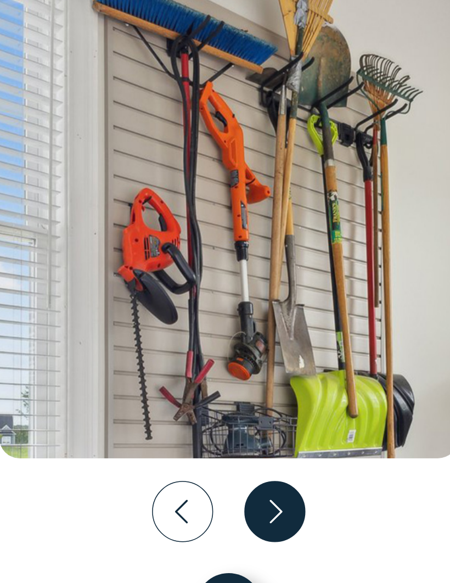
click at [234, 393] on icon "Next slide" at bounding box center [250, 409] width 32 height 32
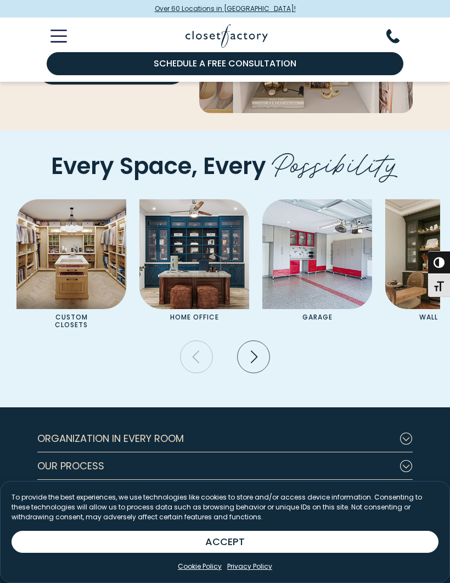
click at [442, 268] on span "button" at bounding box center [438, 262] width 11 height 11
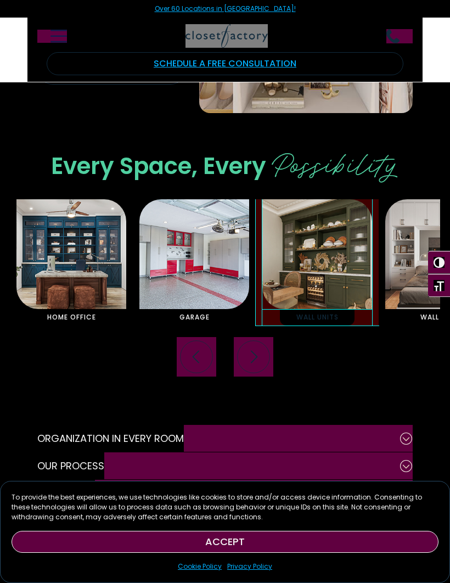
click at [330, 282] on img "Pages Gallery" at bounding box center [317, 254] width 110 height 110
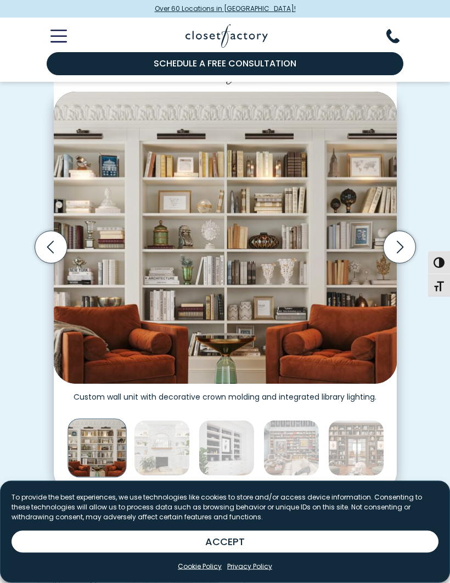
scroll to position [247, 0]
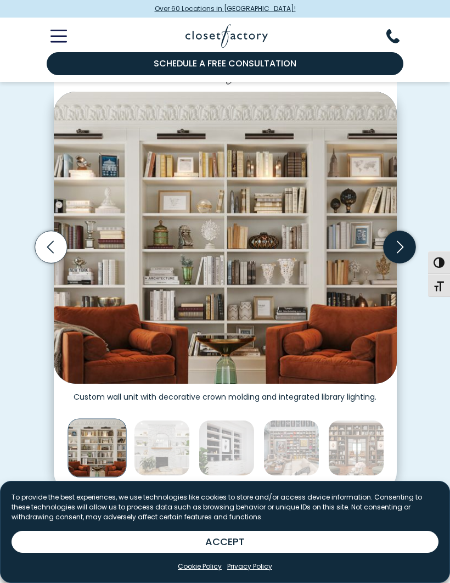
click at [402, 244] on icon "Next slide" at bounding box center [399, 247] width 32 height 32
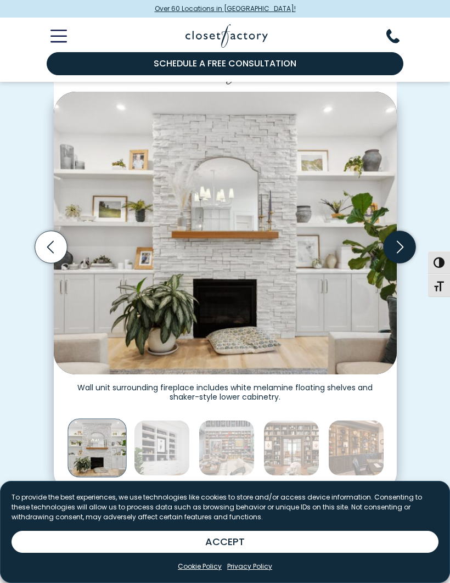
click at [399, 245] on icon "Next slide" at bounding box center [399, 247] width 32 height 32
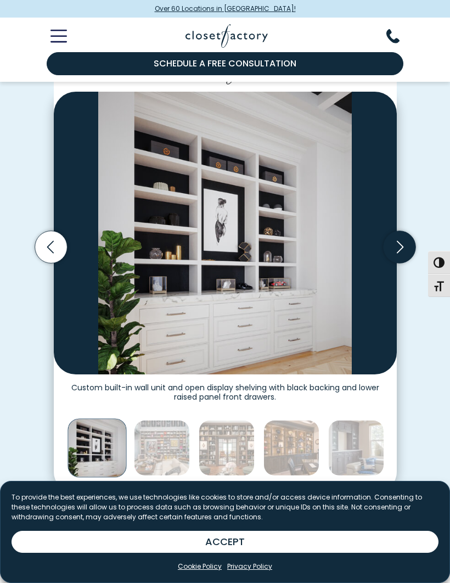
click at [404, 240] on icon "Next slide" at bounding box center [399, 247] width 32 height 32
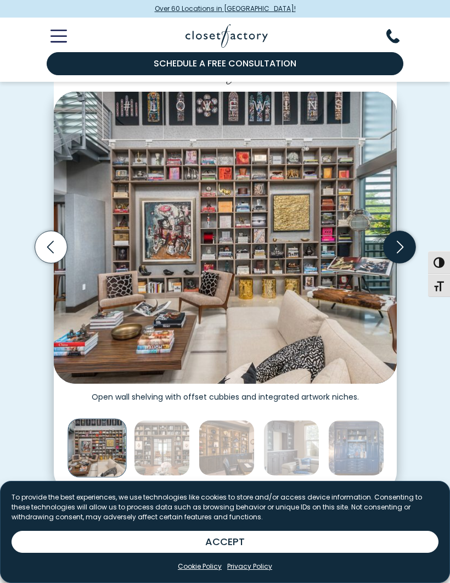
click at [399, 245] on icon "Next slide" at bounding box center [399, 247] width 32 height 32
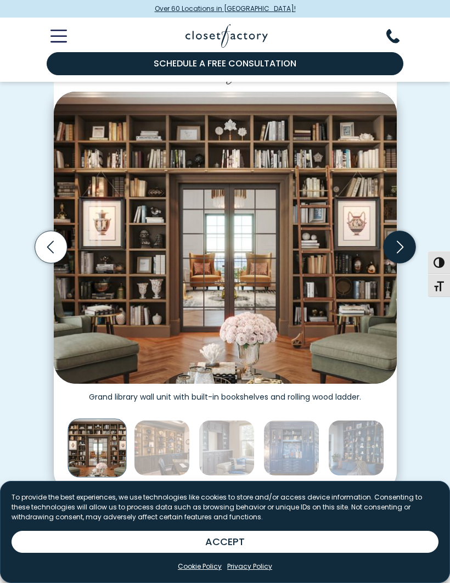
click at [403, 242] on icon "Next slide" at bounding box center [399, 247] width 32 height 32
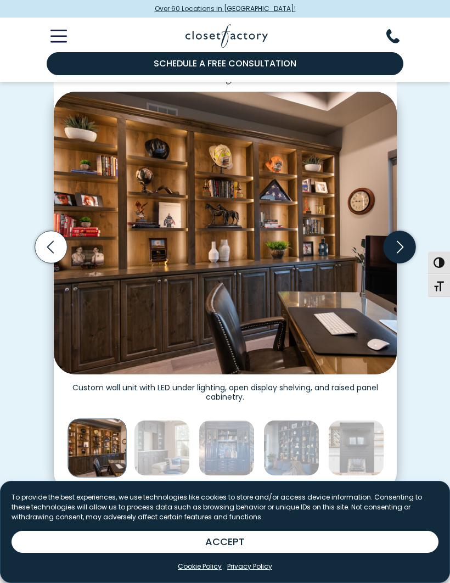
click at [398, 240] on icon "Next slide" at bounding box center [399, 246] width 7 height 13
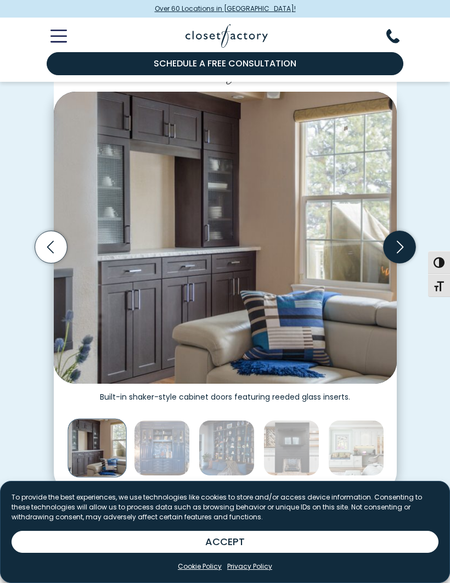
click at [407, 243] on icon "Next slide" at bounding box center [399, 247] width 32 height 32
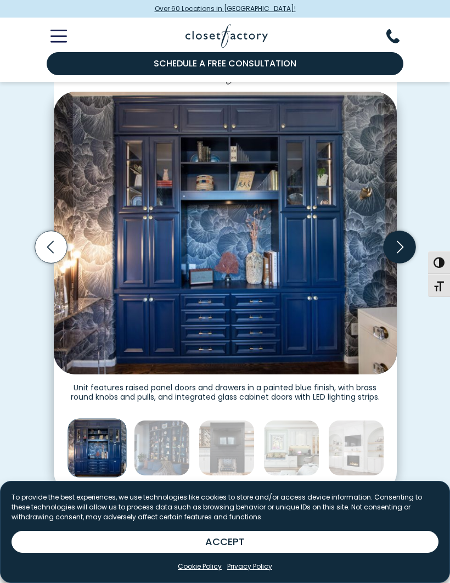
click at [396, 247] on icon "Next slide" at bounding box center [399, 247] width 32 height 32
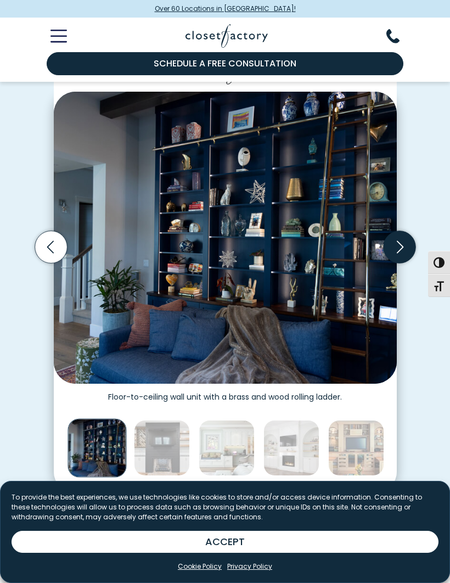
click at [404, 249] on icon "Next slide" at bounding box center [399, 247] width 32 height 32
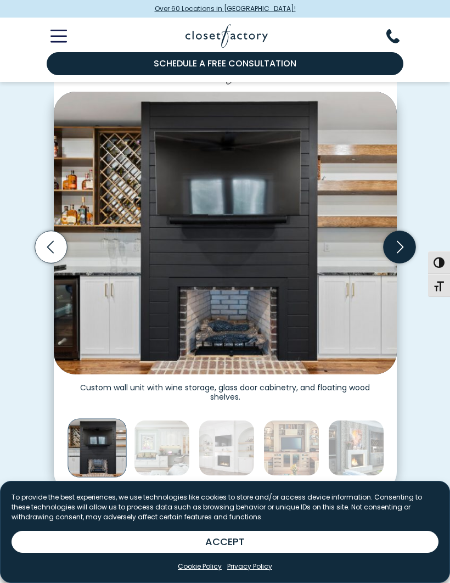
click at [398, 248] on icon "Next slide" at bounding box center [399, 246] width 7 height 13
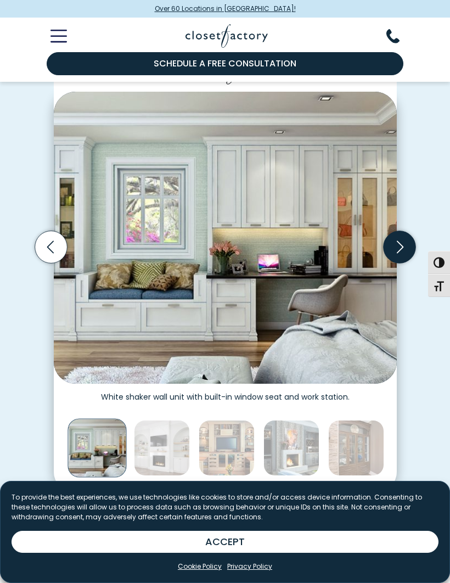
click at [396, 246] on icon "Next slide" at bounding box center [399, 247] width 32 height 32
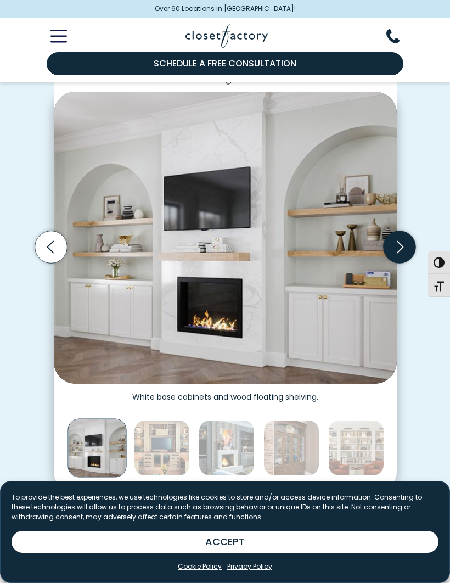
click at [400, 250] on icon "Next slide" at bounding box center [399, 247] width 32 height 32
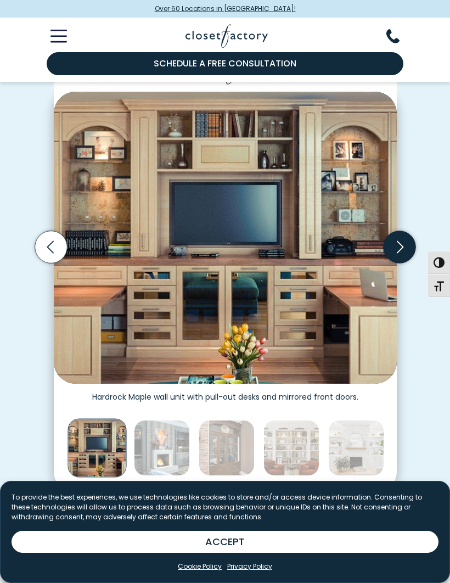
click at [406, 246] on icon "Next slide" at bounding box center [399, 247] width 32 height 32
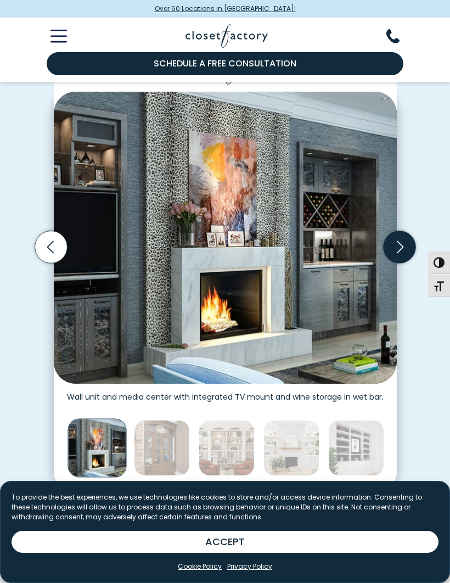
click at [406, 245] on icon "Next slide" at bounding box center [399, 247] width 32 height 32
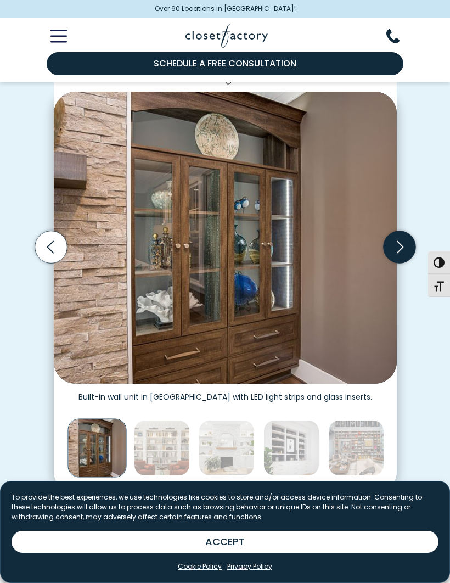
click at [402, 245] on icon "Next slide" at bounding box center [399, 247] width 32 height 32
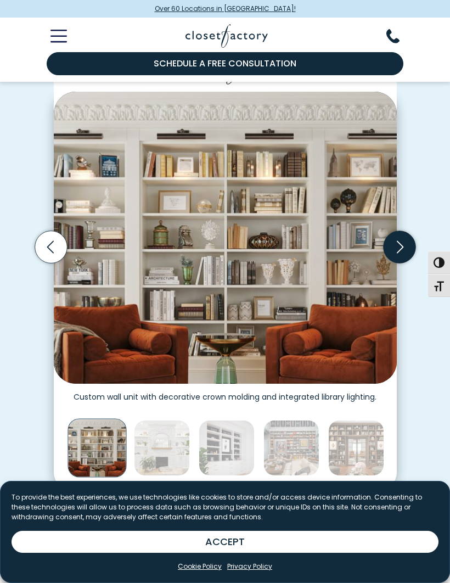
click at [402, 247] on icon "Next slide" at bounding box center [399, 247] width 32 height 32
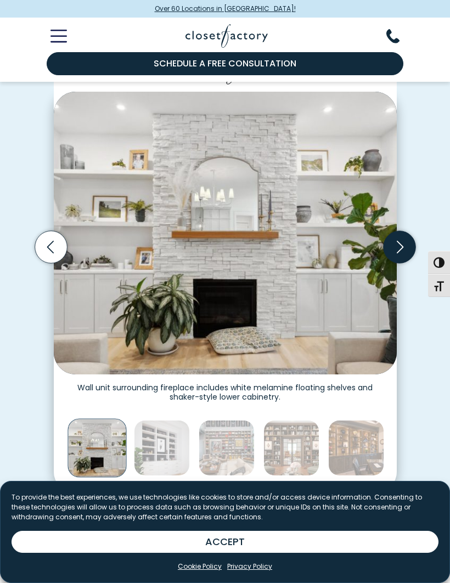
click at [403, 248] on icon "Next slide" at bounding box center [399, 247] width 32 height 32
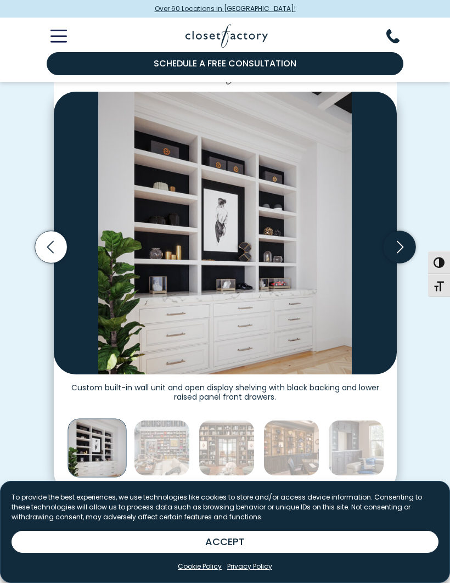
click at [407, 244] on icon "Next slide" at bounding box center [399, 247] width 32 height 32
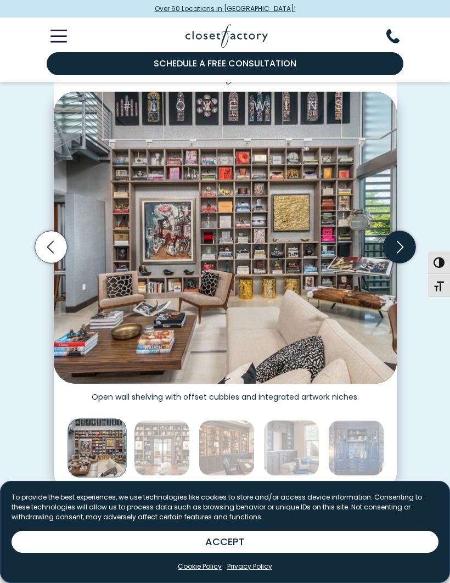
click at [402, 246] on icon "Next slide" at bounding box center [399, 247] width 32 height 32
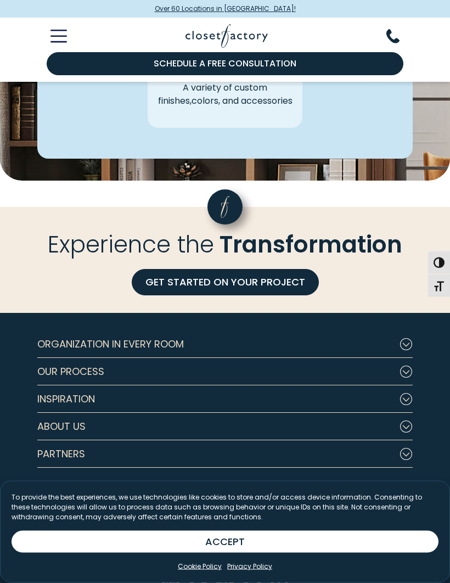
scroll to position [3077, 0]
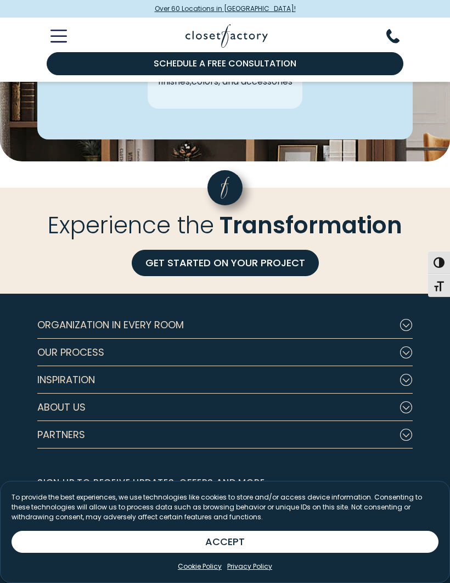
click at [401, 385] on icon "Footer Subnav Button - Inspiration" at bounding box center [405, 380] width 13 height 12
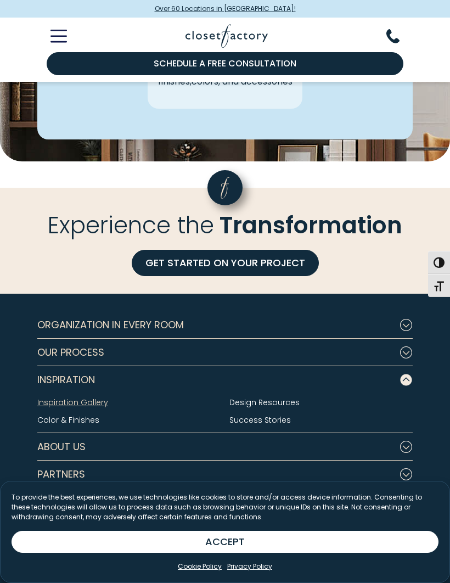
click at [84, 402] on link "Inspiration Gallery" at bounding box center [72, 402] width 71 height 11
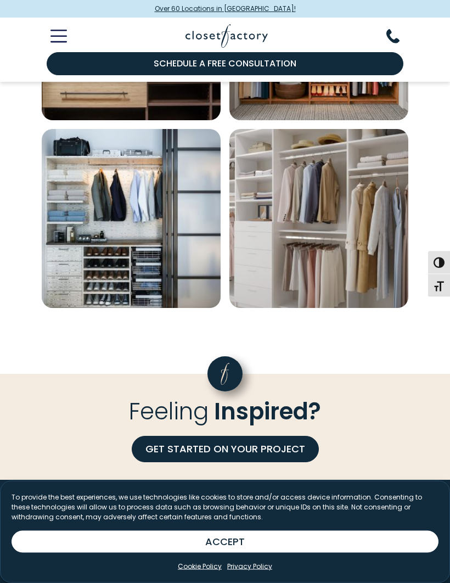
scroll to position [1797, 0]
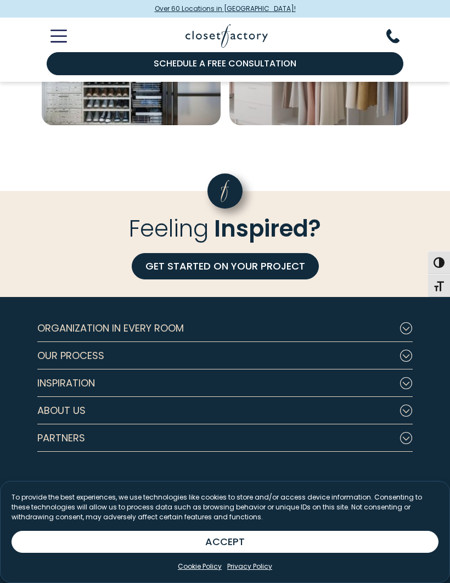
click at [401, 409] on icon "Footer Subnav Button - About Us" at bounding box center [405, 410] width 13 height 12
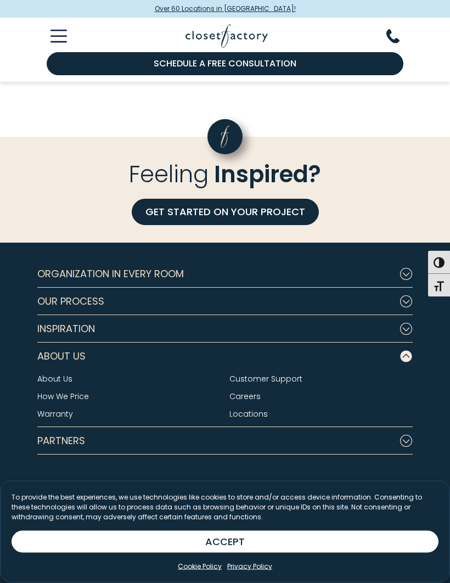
scroll to position [1854, 0]
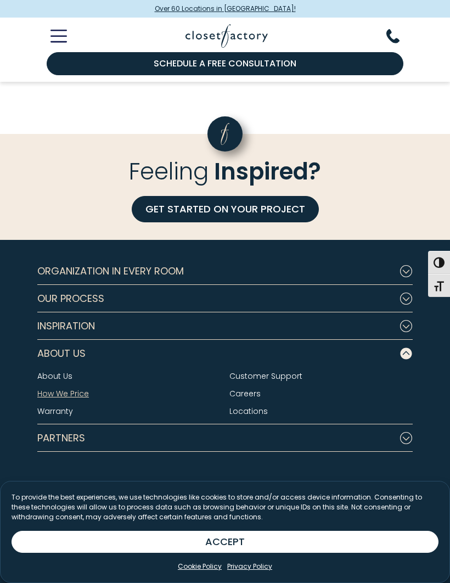
click at [72, 390] on link "How We Price" at bounding box center [63, 393] width 52 height 11
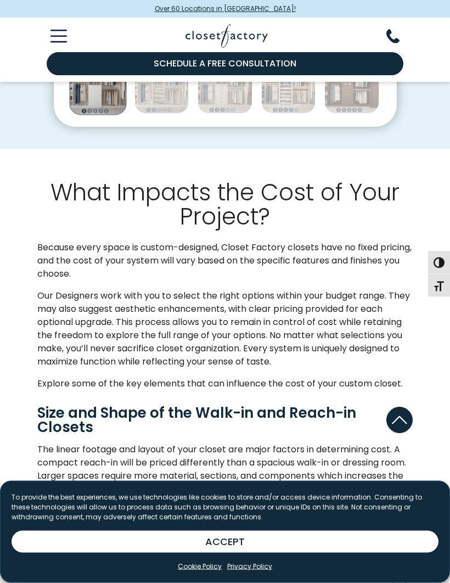
scroll to position [525, 0]
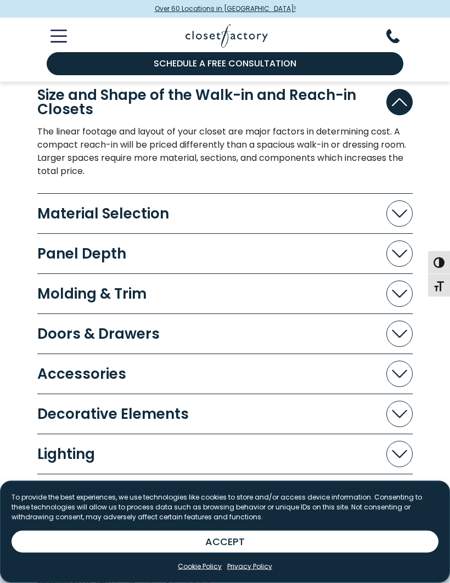
click at [398, 210] on icon "Accordion" at bounding box center [399, 214] width 15 height 8
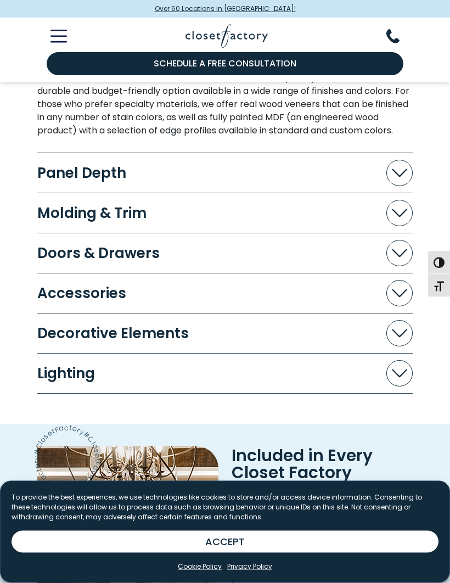
scroll to position [1011, 0]
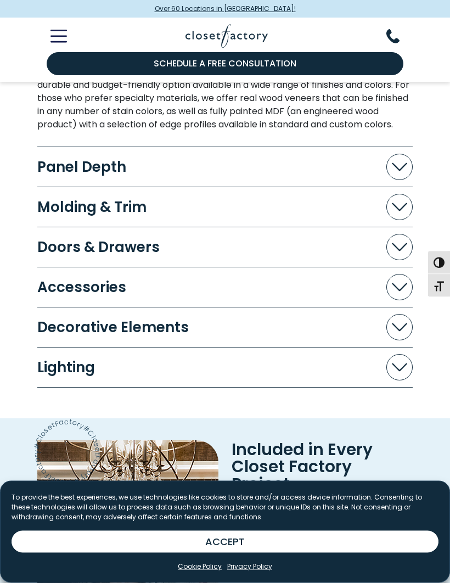
click at [398, 171] on icon "Accordion" at bounding box center [399, 167] width 15 height 8
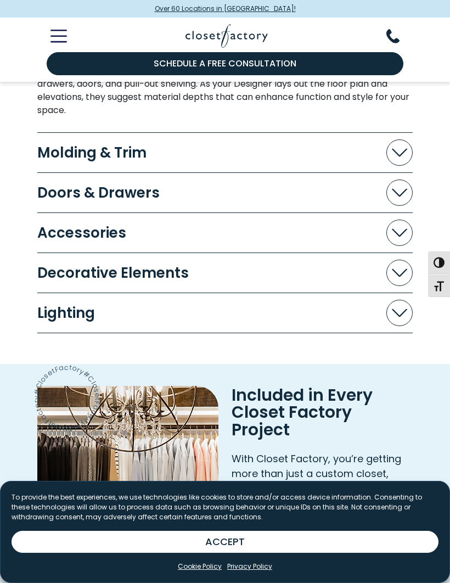
scroll to position [1190, 0]
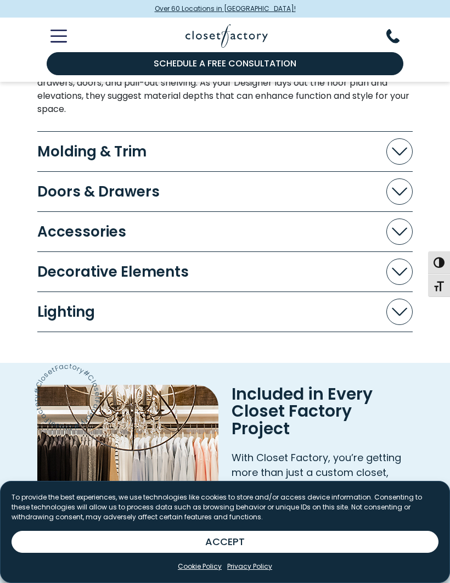
click at [402, 196] on span "Accordion" at bounding box center [399, 191] width 26 height 26
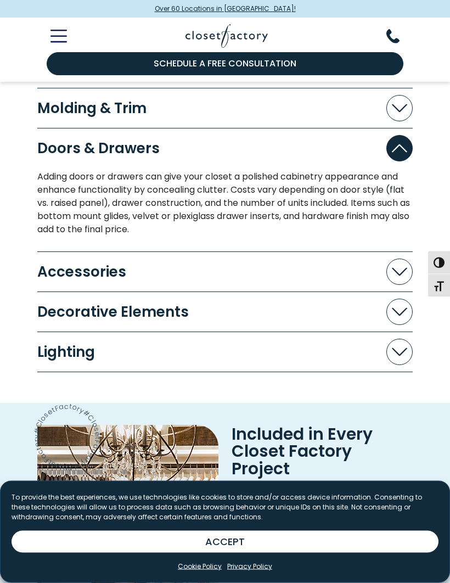
click at [403, 285] on span "Accordion" at bounding box center [399, 272] width 26 height 26
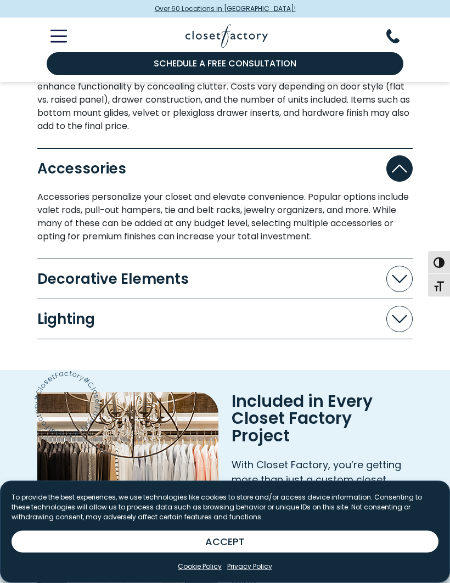
scroll to position [1349, 0]
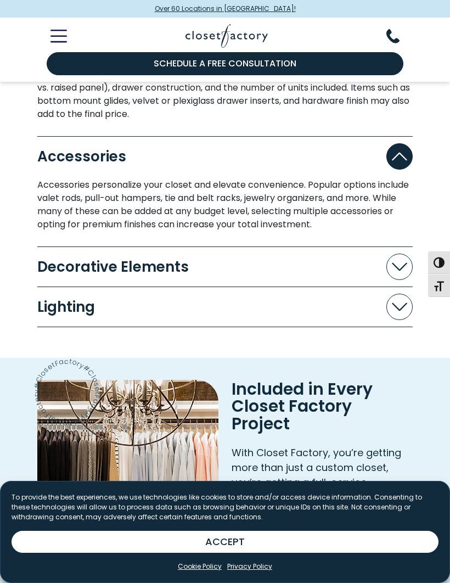
click at [397, 280] on span "Accordion" at bounding box center [399, 267] width 26 height 26
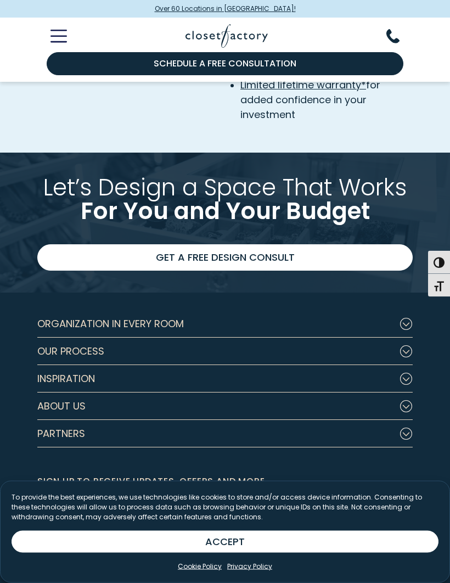
scroll to position [2120, 0]
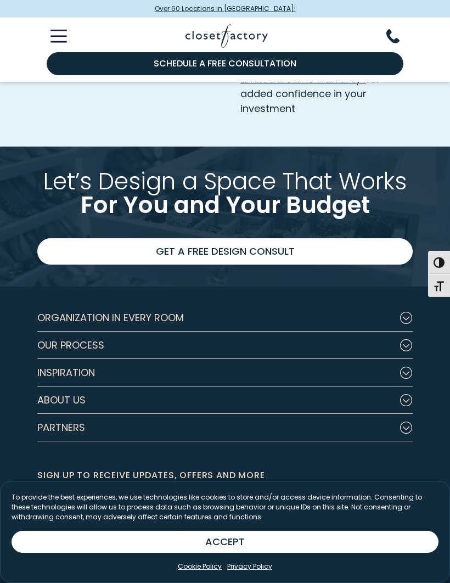
click at [406, 433] on icon "Footer Subnav Button - Partners" at bounding box center [405, 427] width 13 height 12
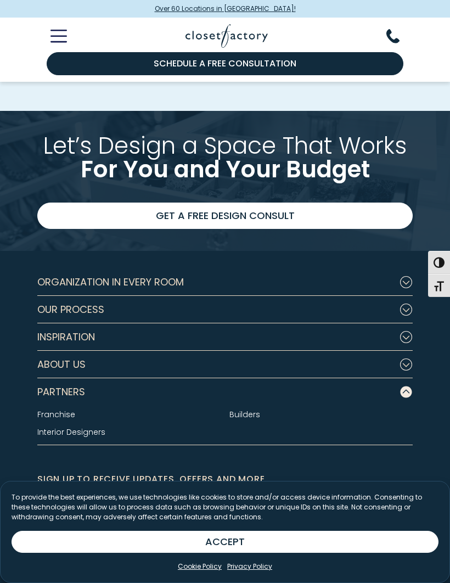
scroll to position [2158, 0]
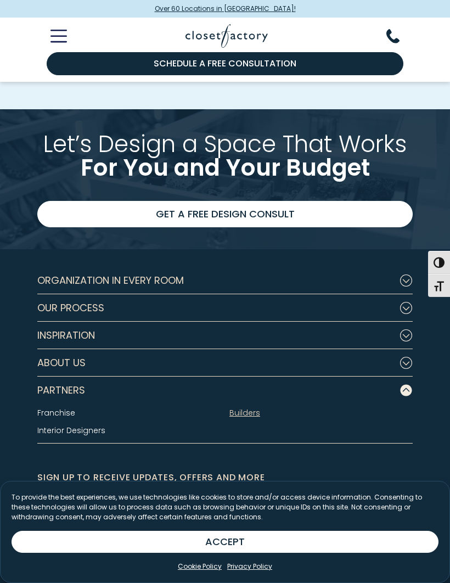
click at [239, 418] on link "Builders" at bounding box center [244, 412] width 31 height 11
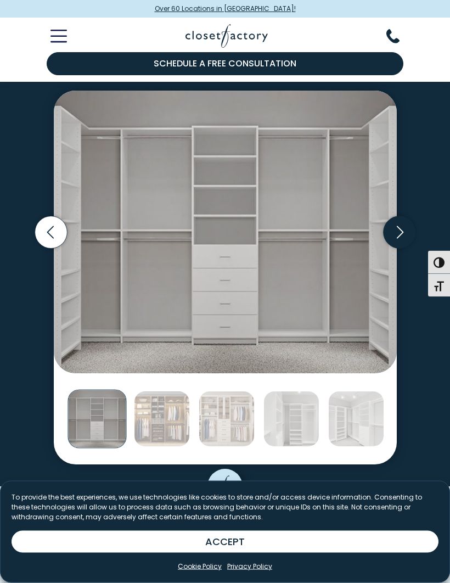
click at [399, 228] on icon "Next slide" at bounding box center [399, 233] width 32 height 32
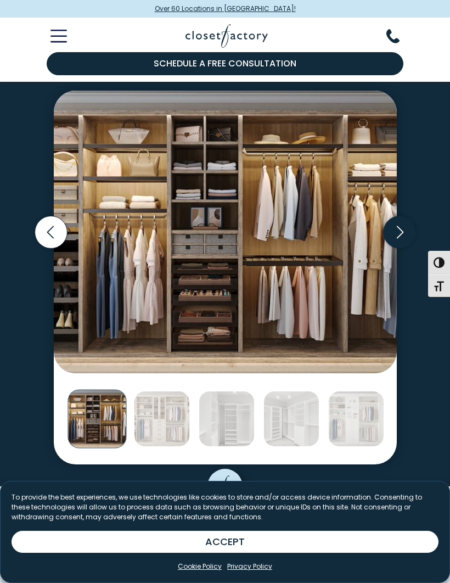
click at [402, 233] on icon "Next slide" at bounding box center [399, 232] width 32 height 32
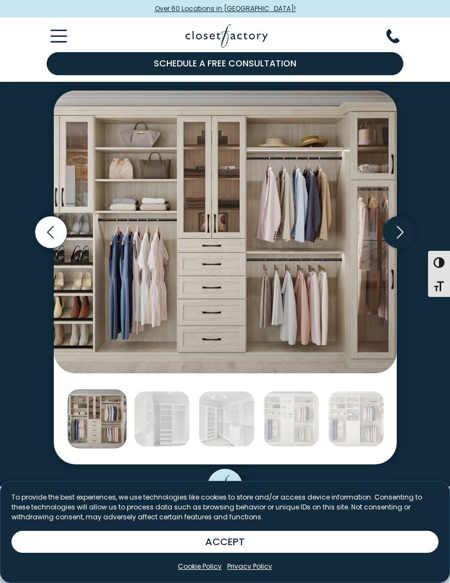
click at [399, 229] on icon "Next slide" at bounding box center [399, 232] width 32 height 32
